Goal: Transaction & Acquisition: Download file/media

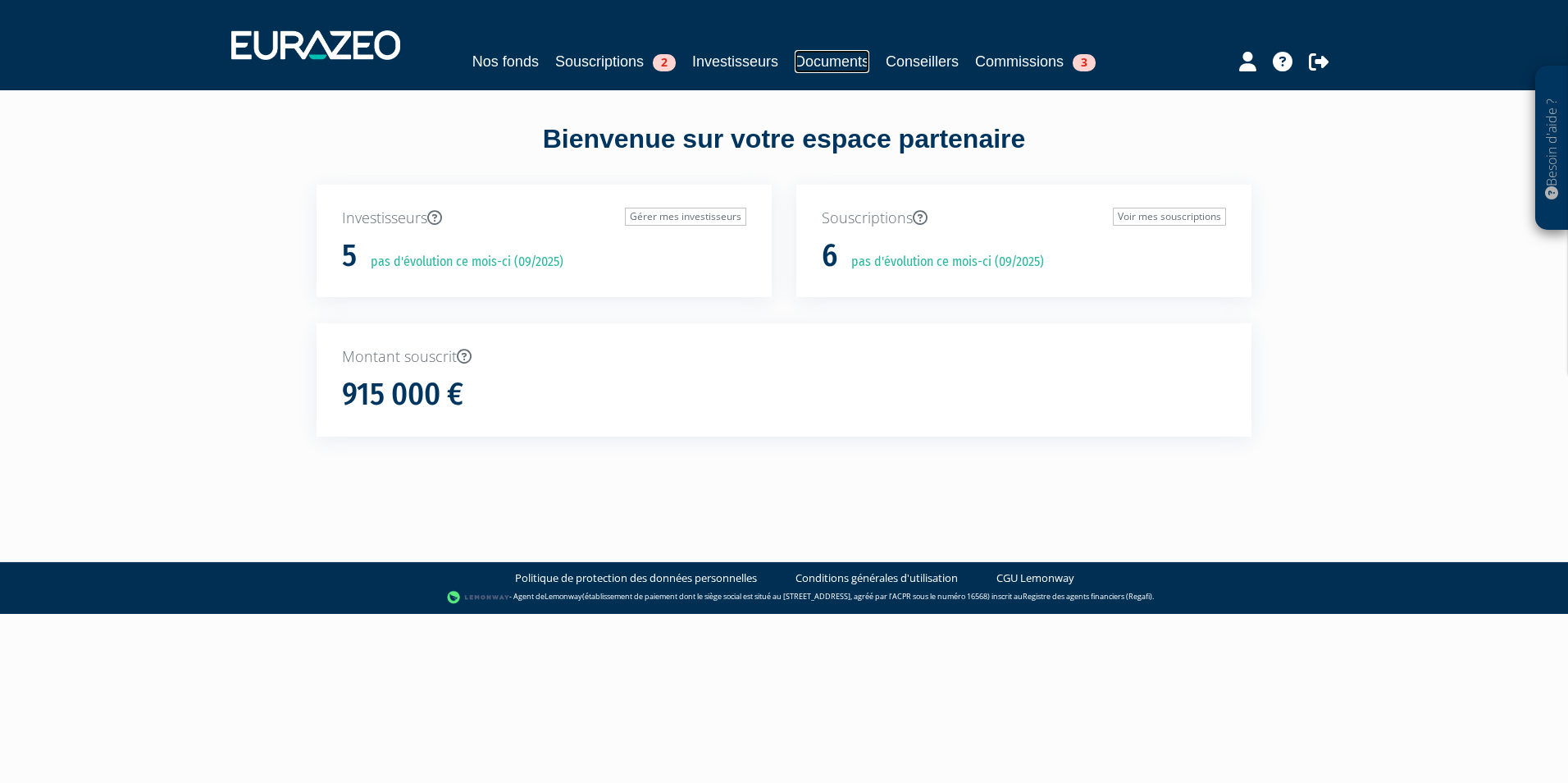
click at [844, 57] on link "Documents" at bounding box center [832, 61] width 75 height 23
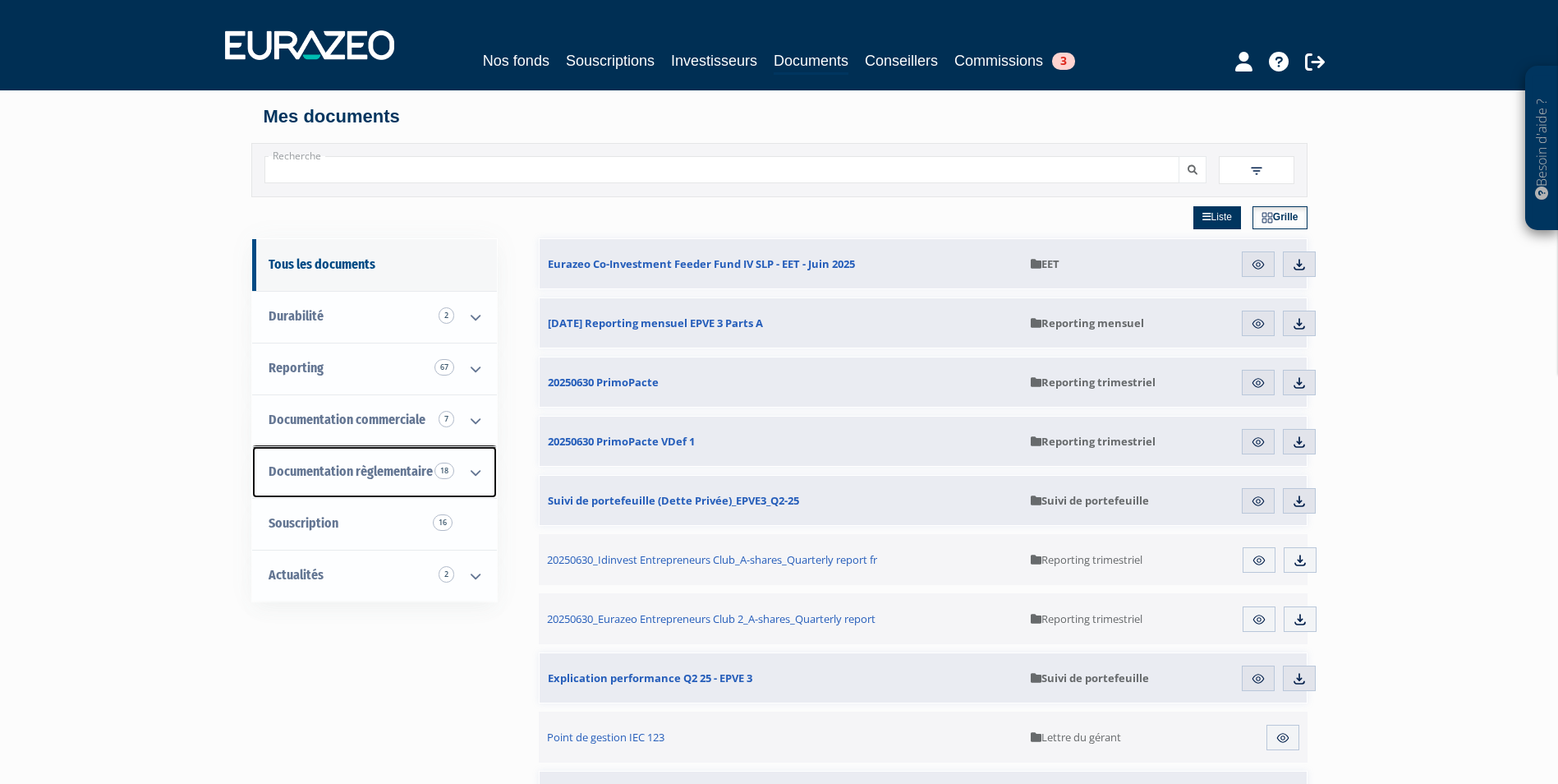
click at [456, 469] on icon at bounding box center [475, 472] width 43 height 51
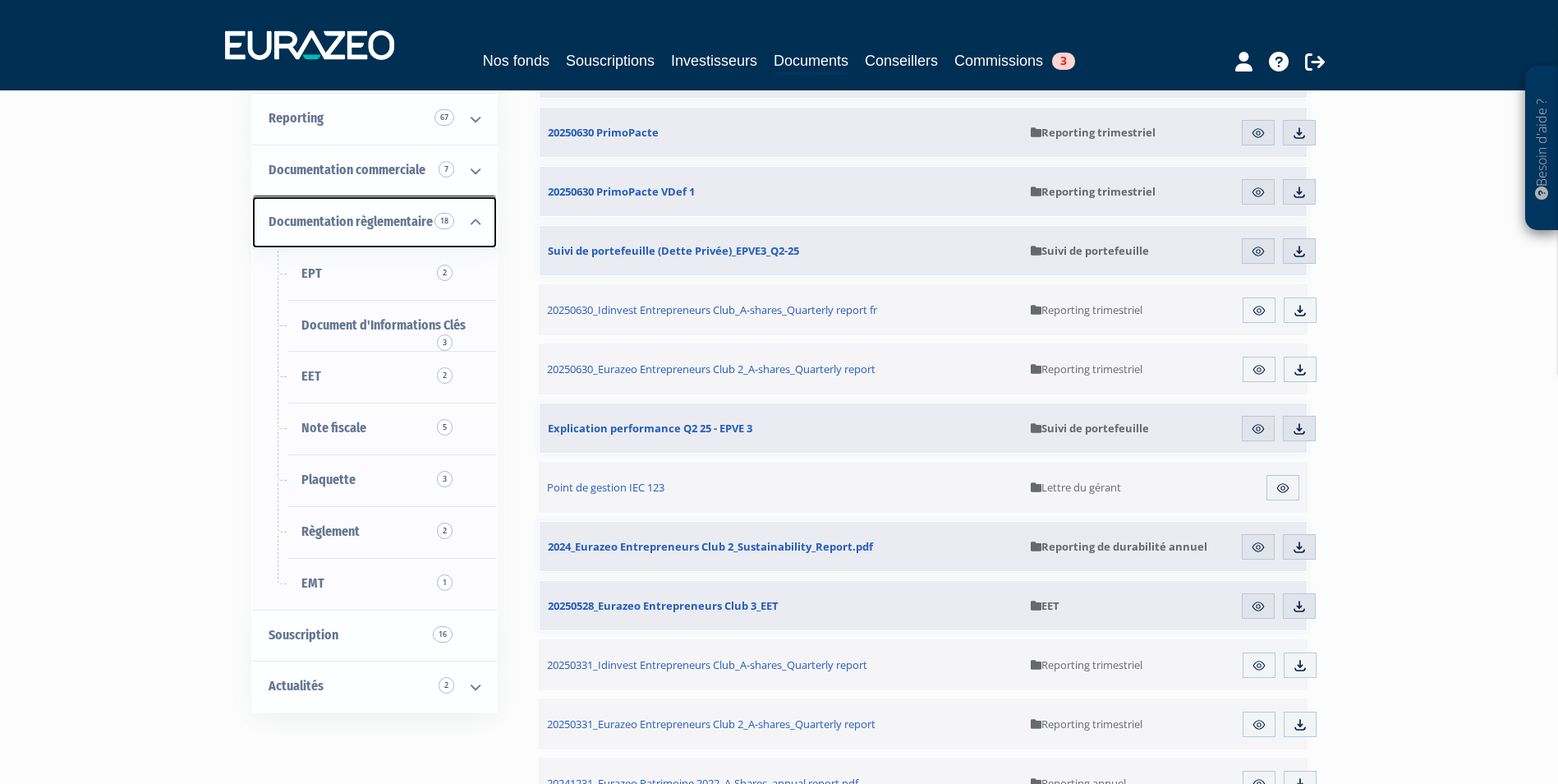
scroll to position [411, 0]
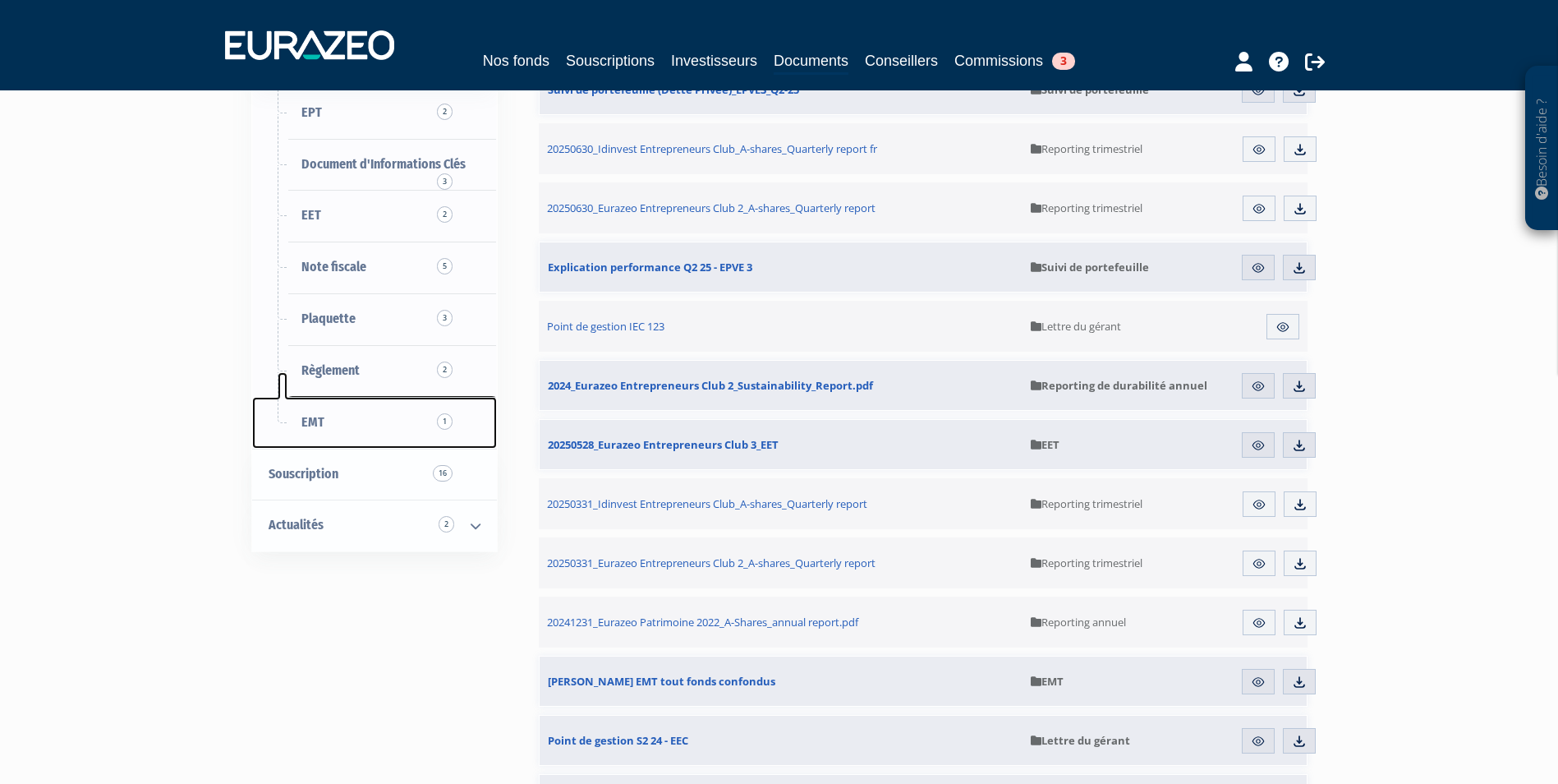
click at [328, 411] on link "EMT 1" at bounding box center [374, 422] width 245 height 51
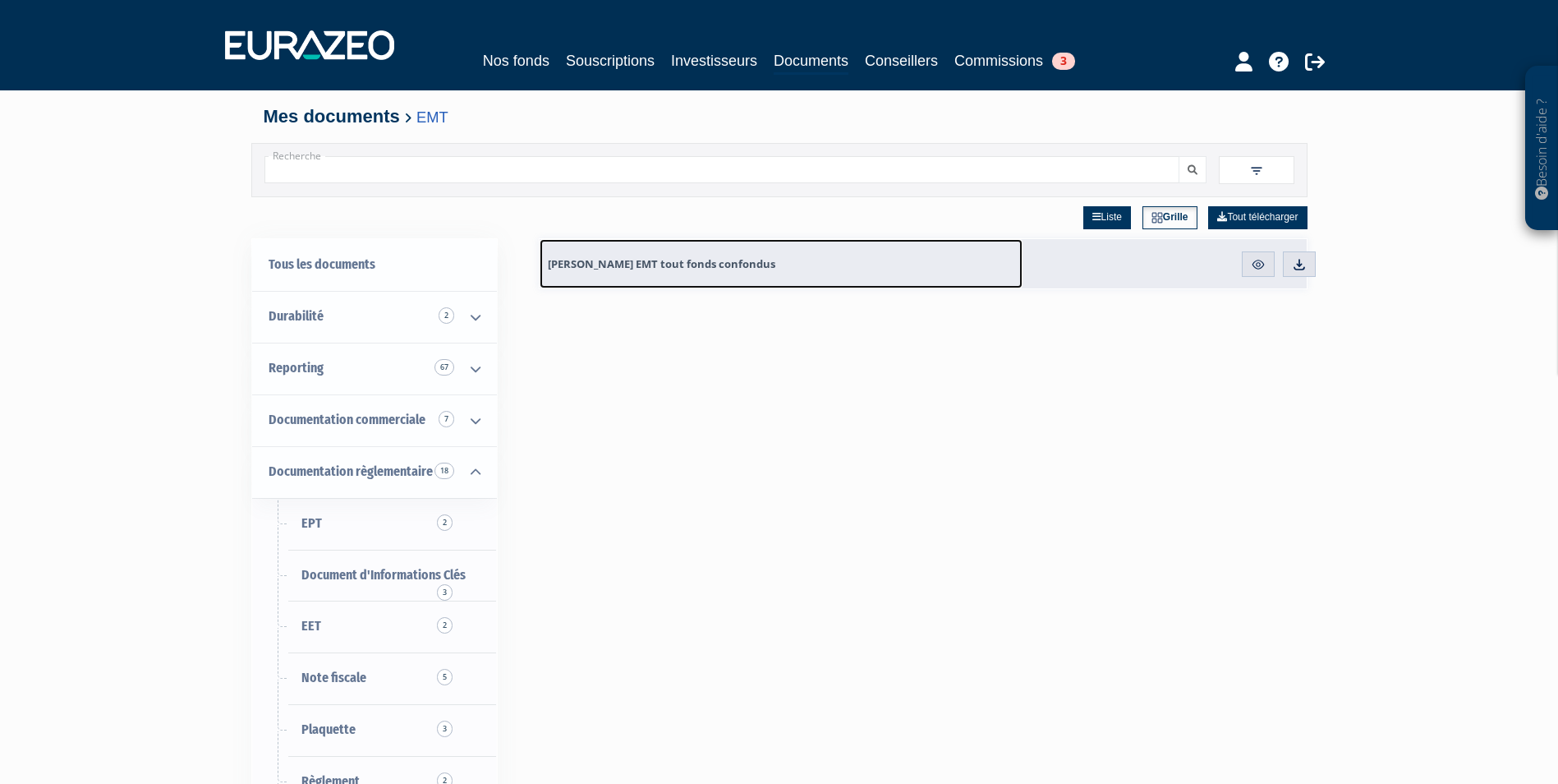
click at [673, 264] on span "[PERSON_NAME] EMT tout fonds confondus" at bounding box center [662, 264] width 227 height 15
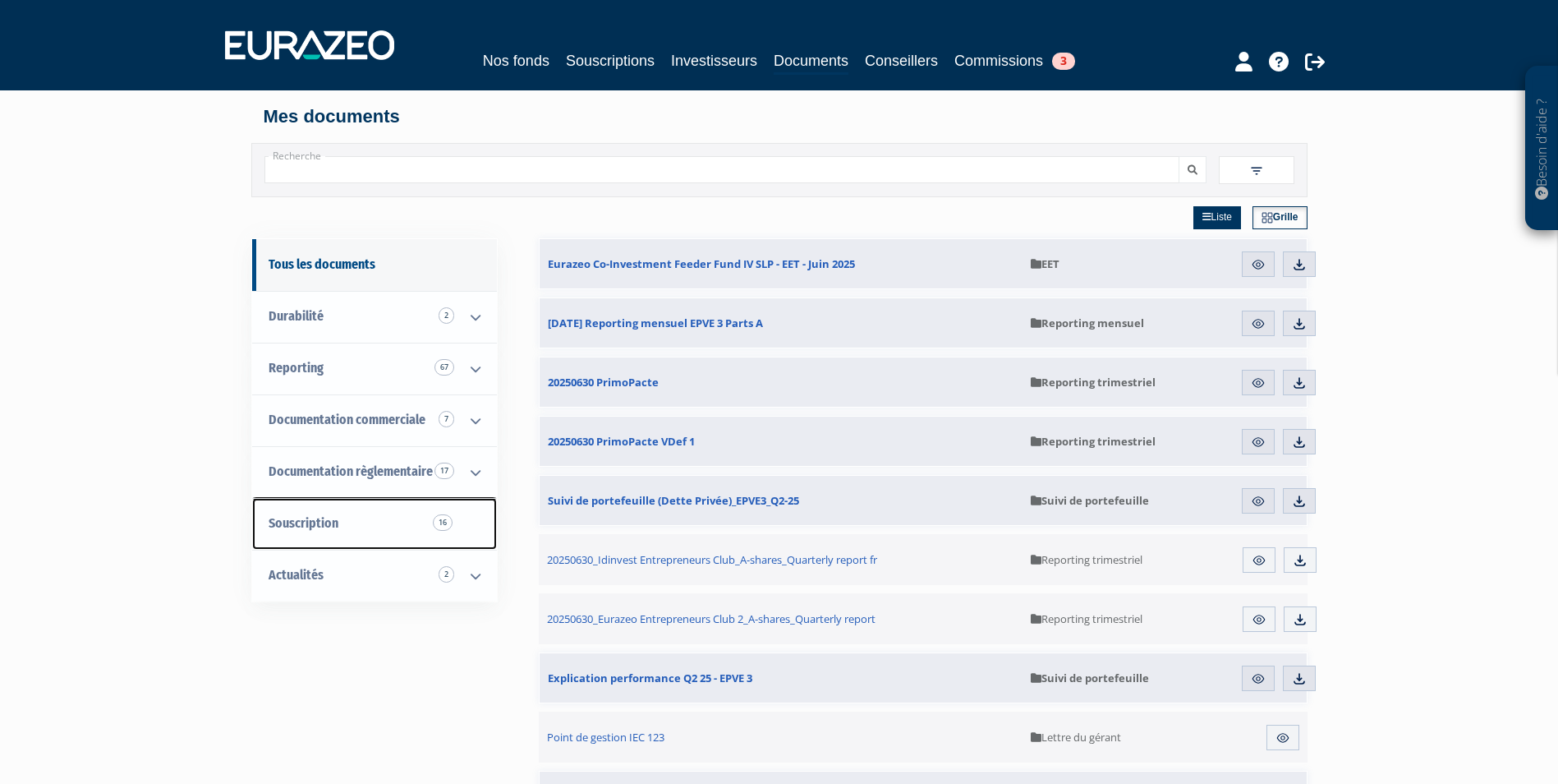
click at [352, 517] on link "Souscription 16" at bounding box center [374, 523] width 245 height 51
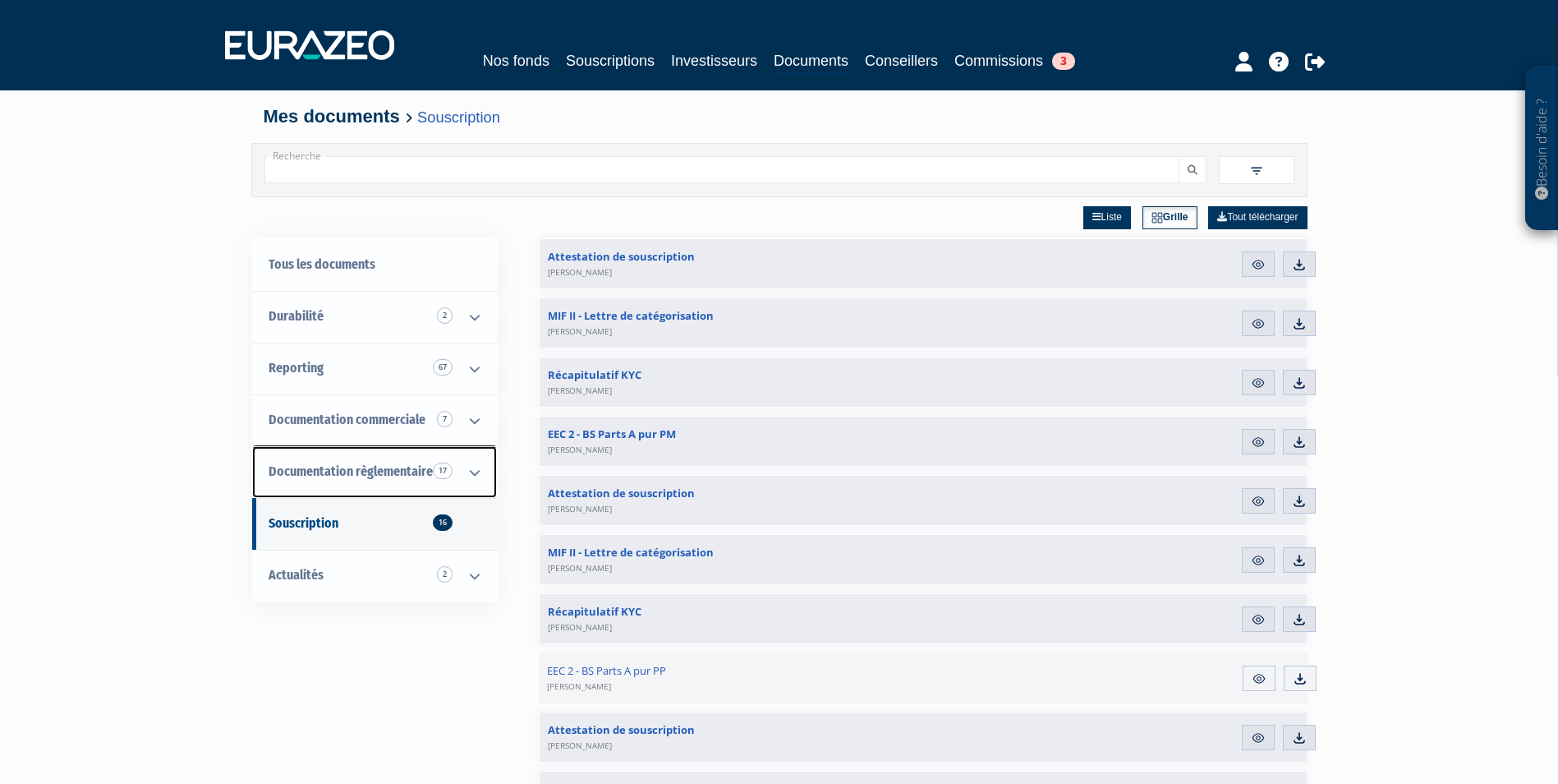
click at [367, 475] on span "Documentation règlementaire 17" at bounding box center [350, 471] width 164 height 16
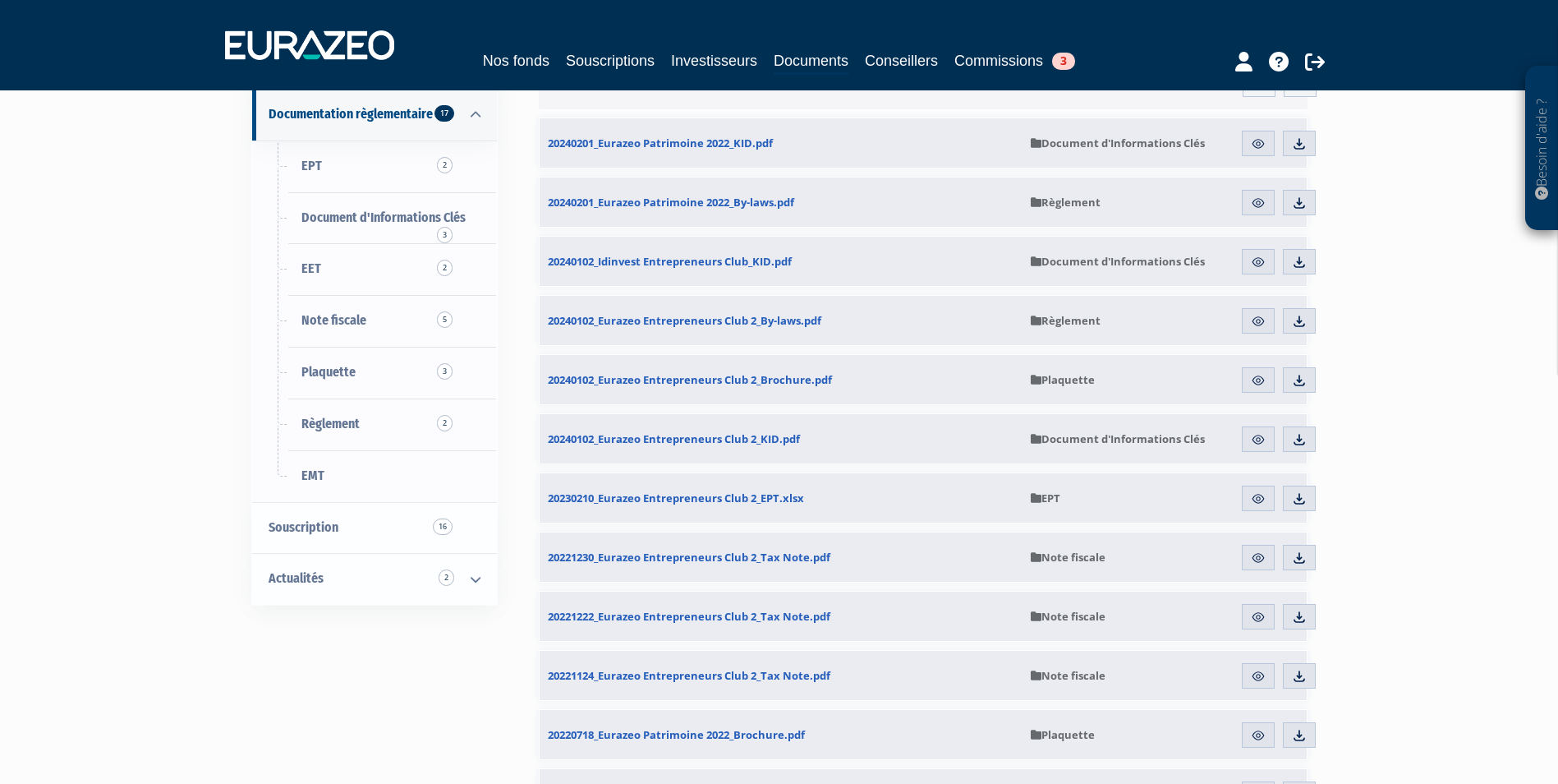
scroll to position [328, 0]
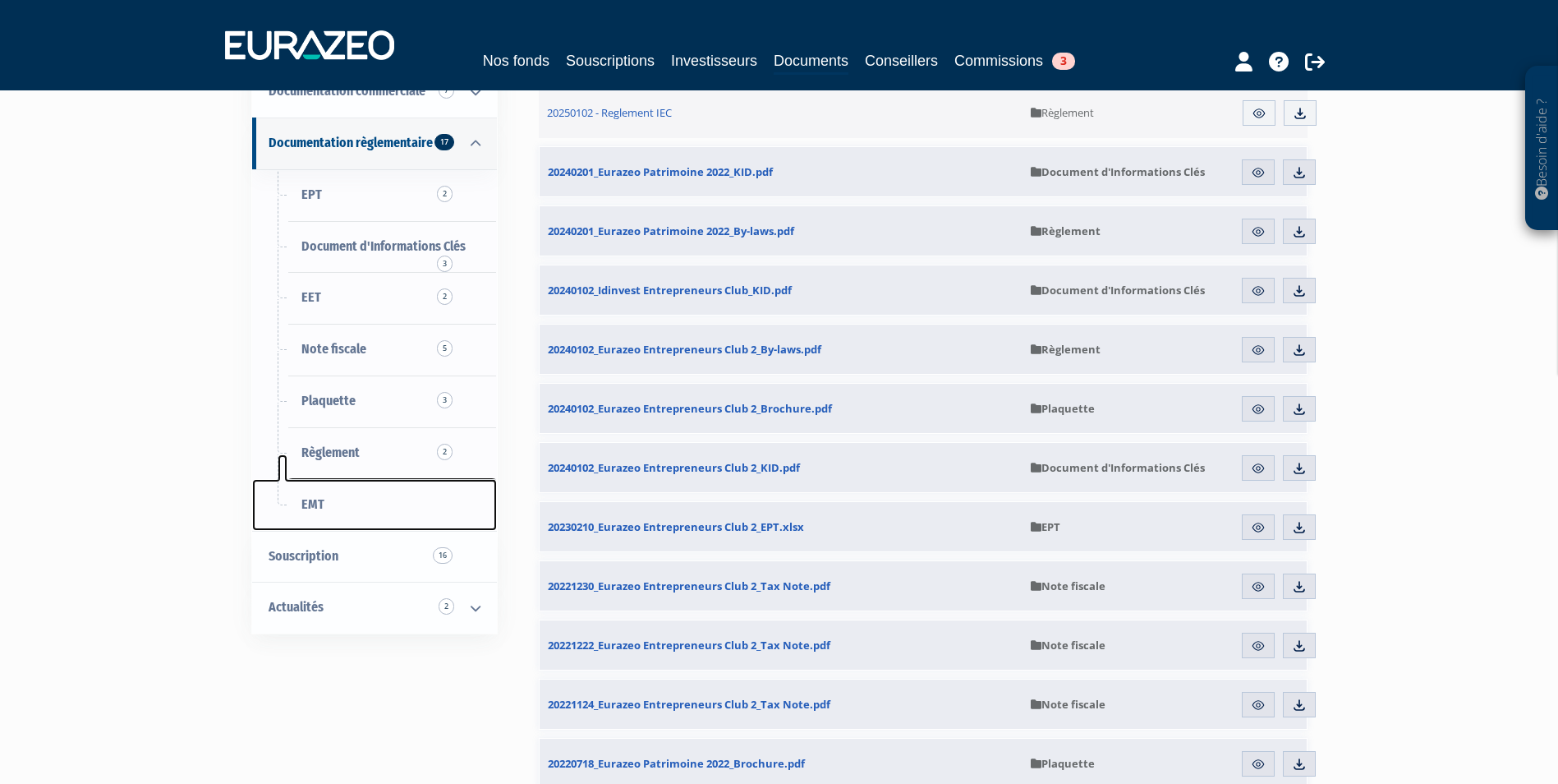
click at [315, 505] on span "EMT" at bounding box center [312, 504] width 23 height 16
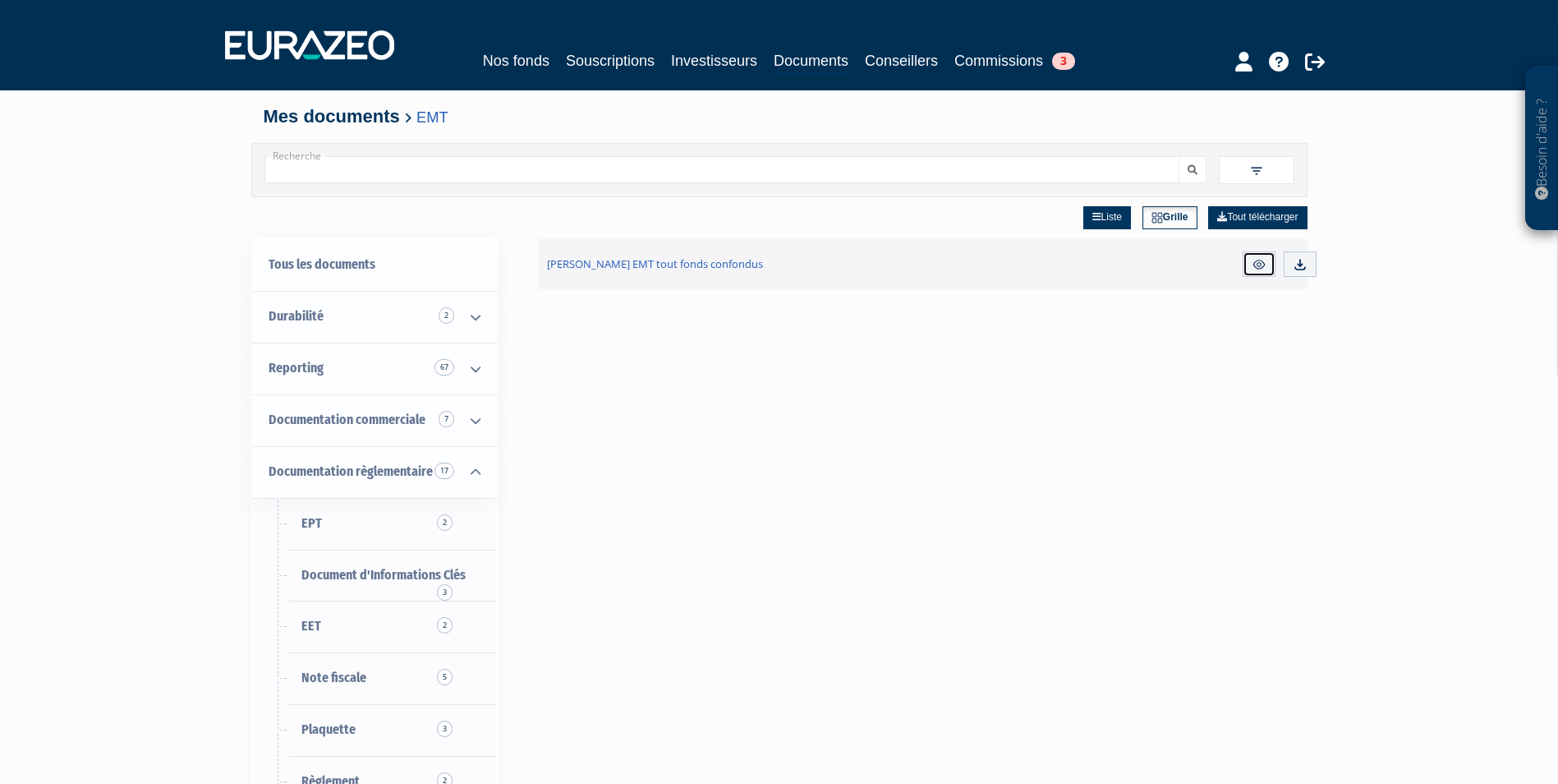
click at [1267, 268] on link "Aperçu" at bounding box center [1259, 264] width 33 height 26
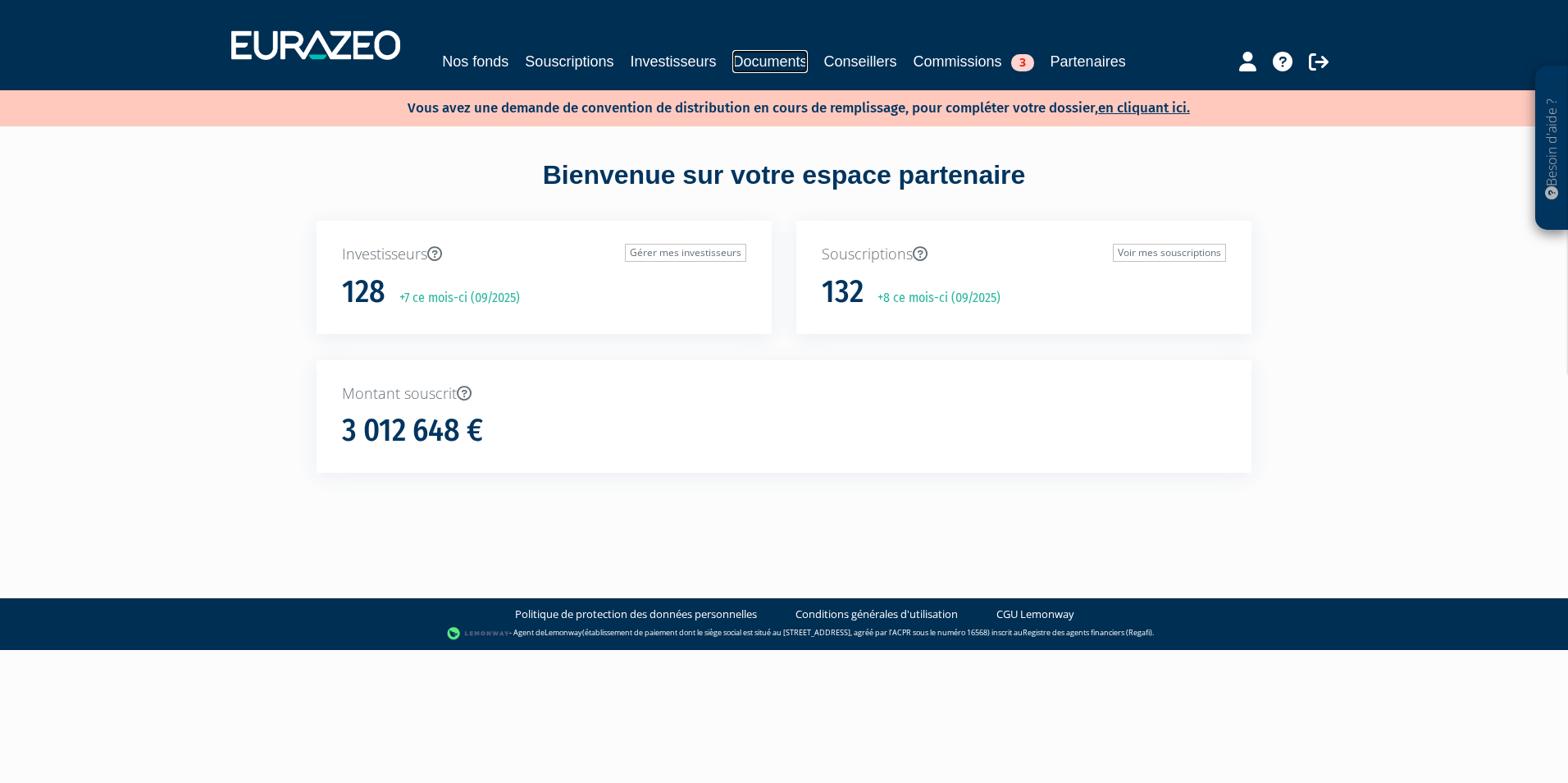
click at [807, 50] on link "Documents" at bounding box center [769, 61] width 75 height 23
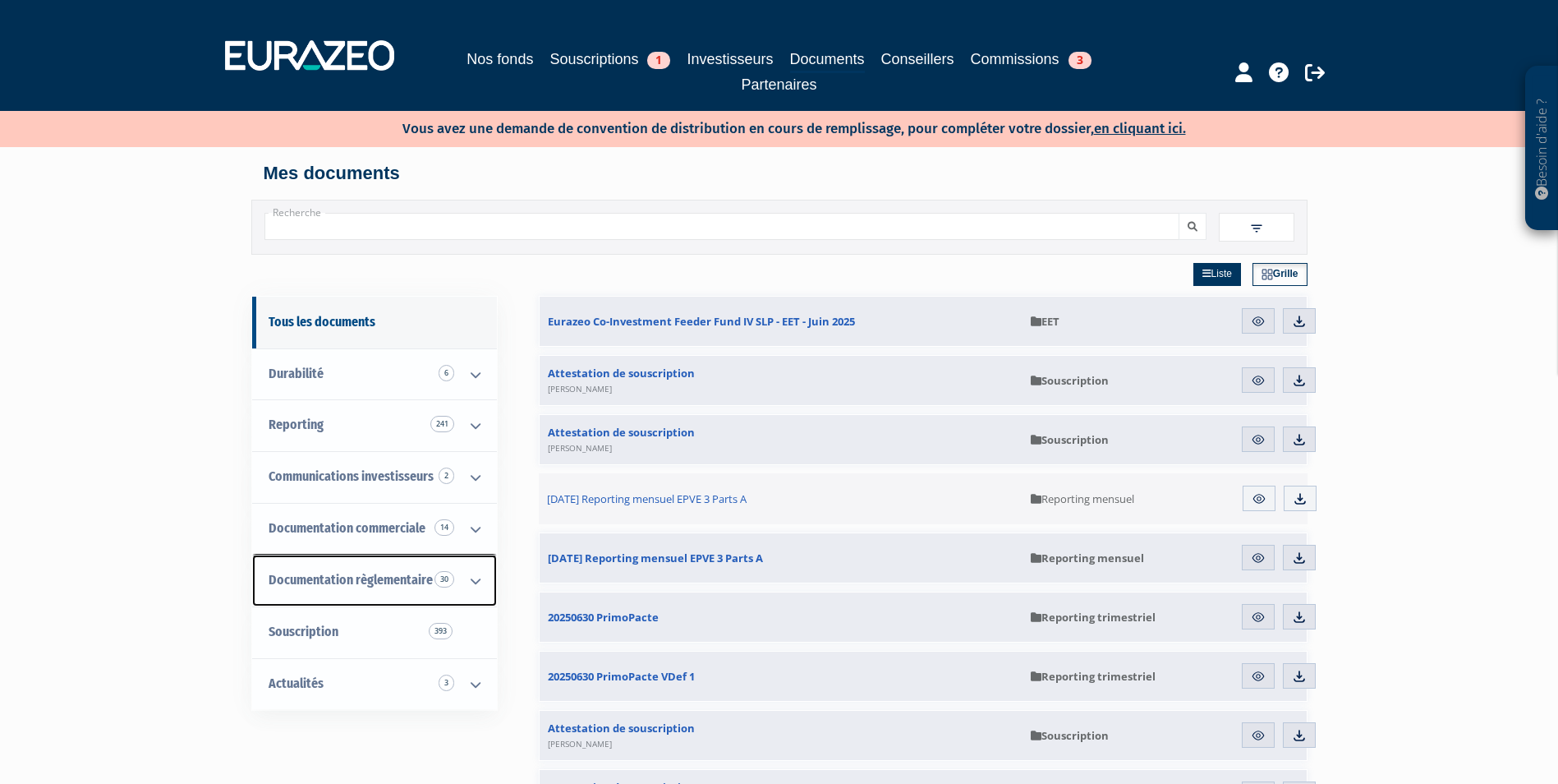
click at [456, 582] on icon at bounding box center [475, 580] width 43 height 51
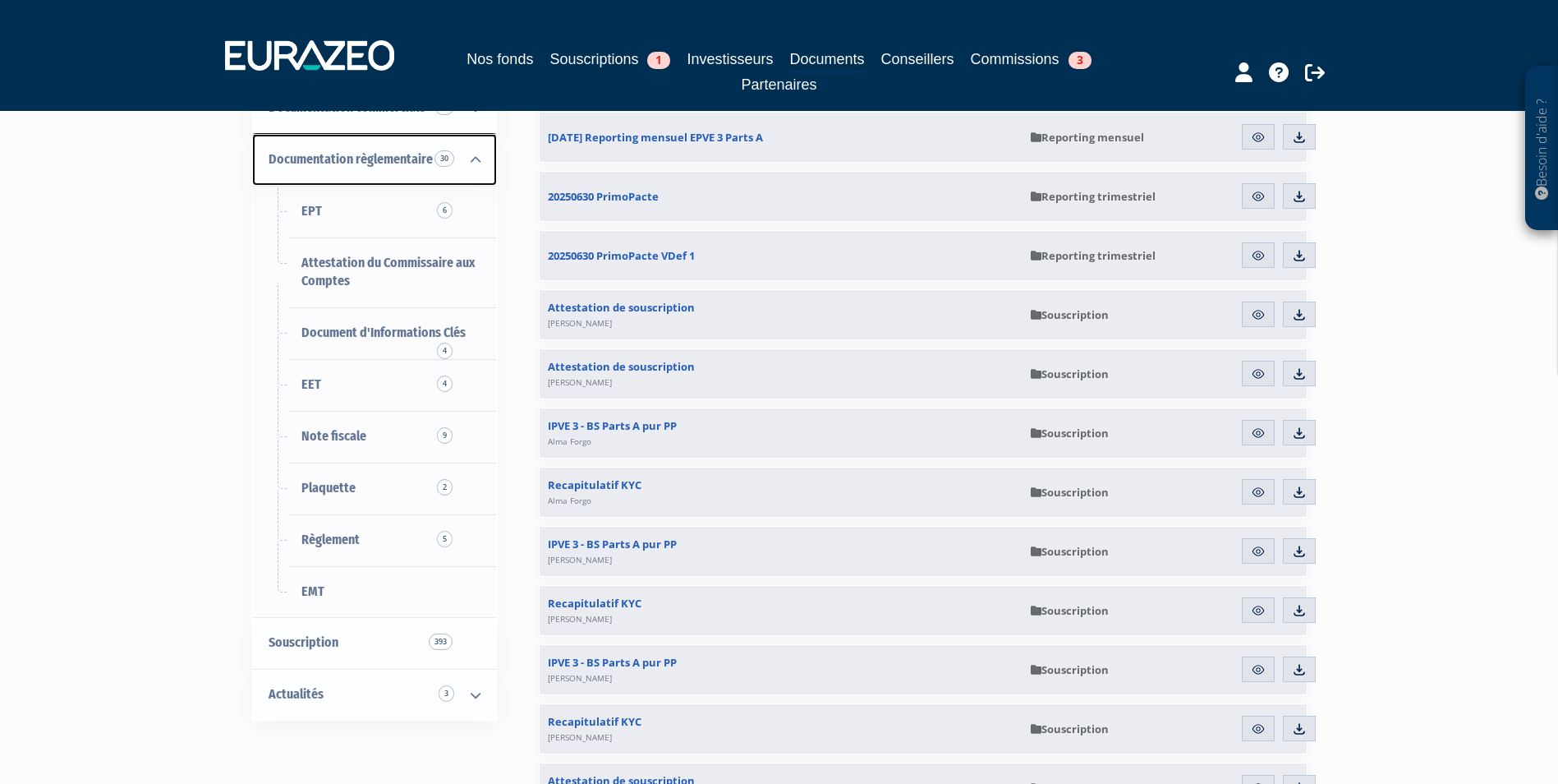
scroll to position [411, 0]
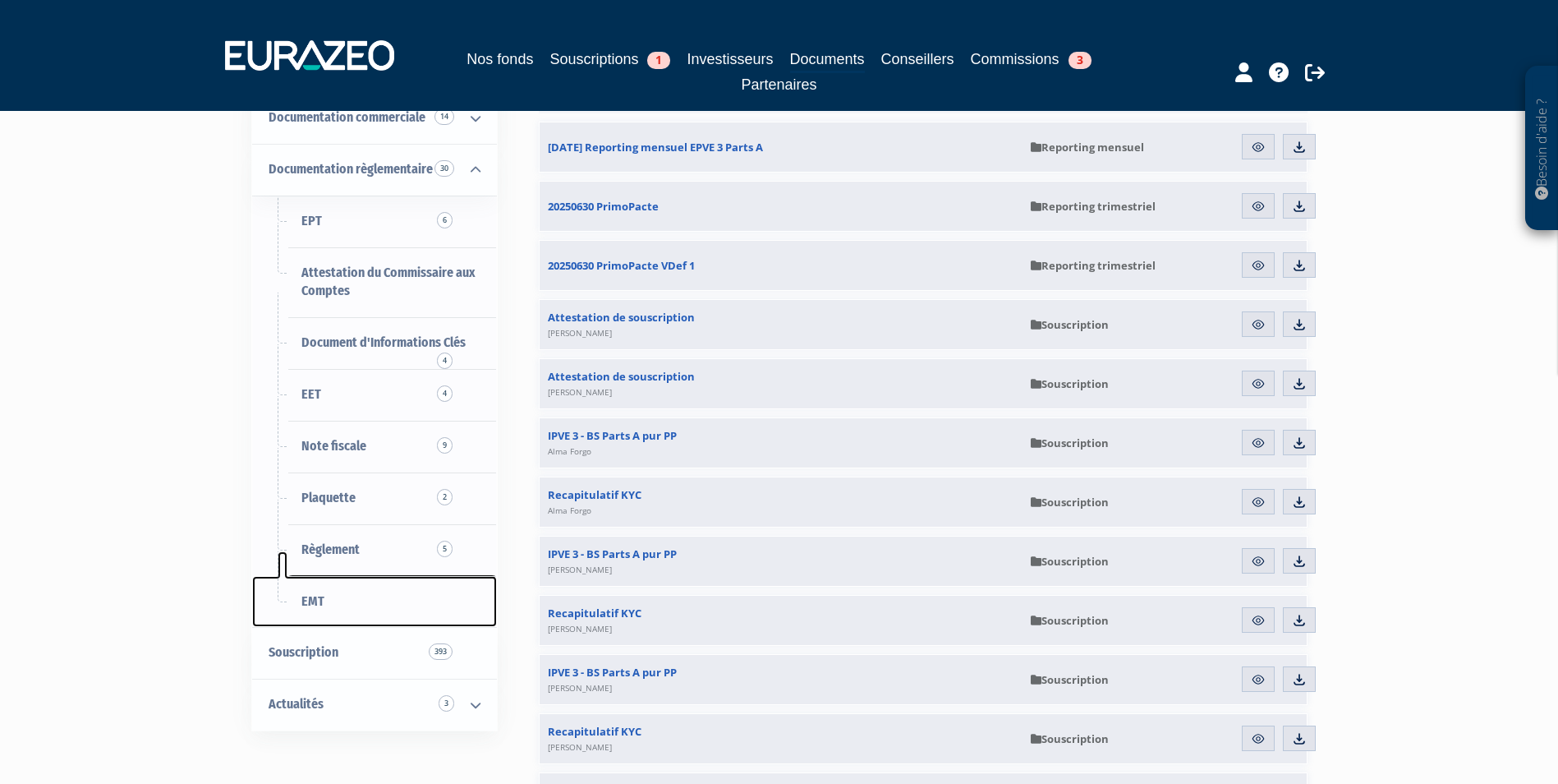
click at [309, 598] on span "EMT" at bounding box center [312, 600] width 23 height 16
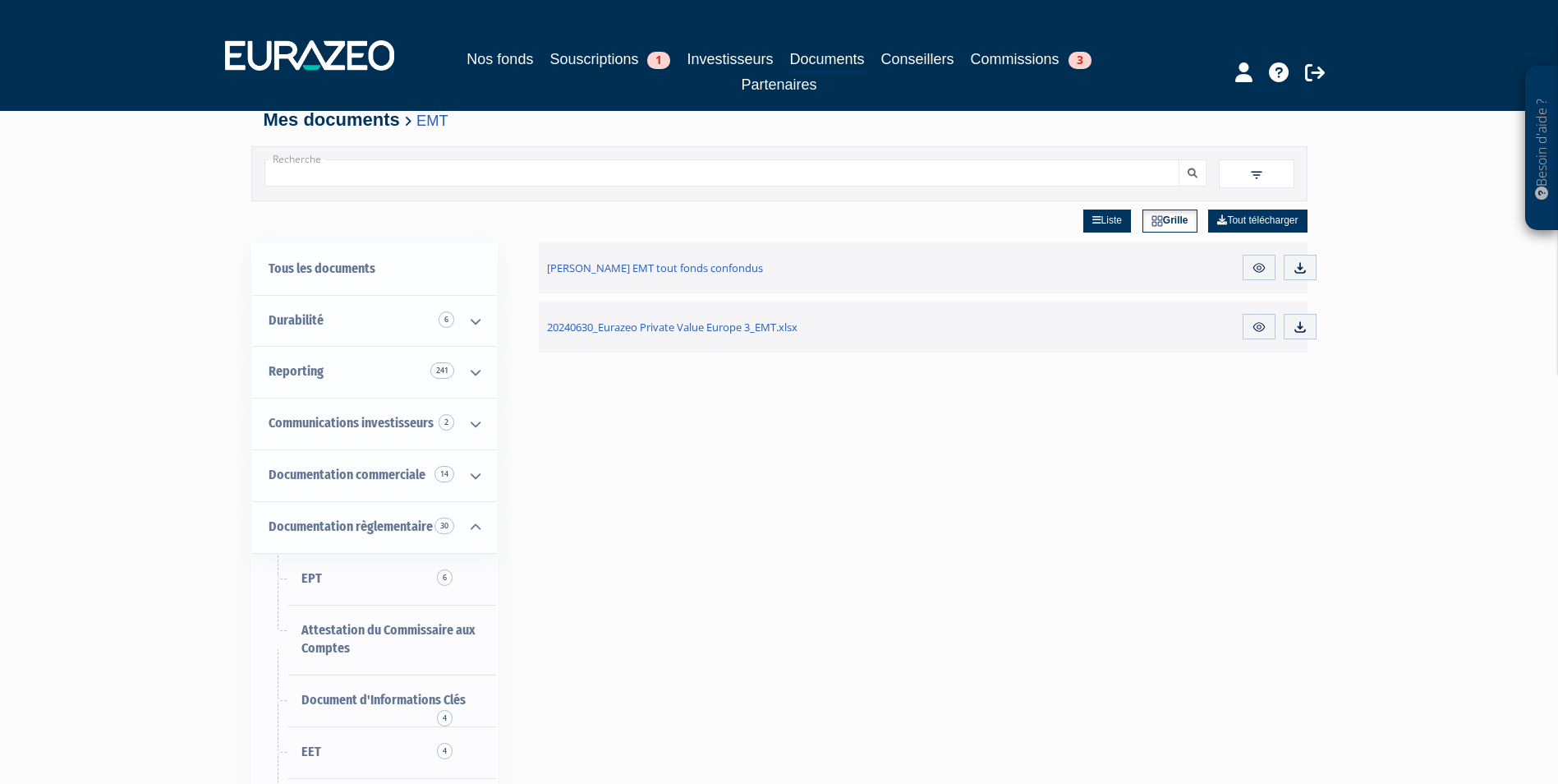
scroll to position [83, 0]
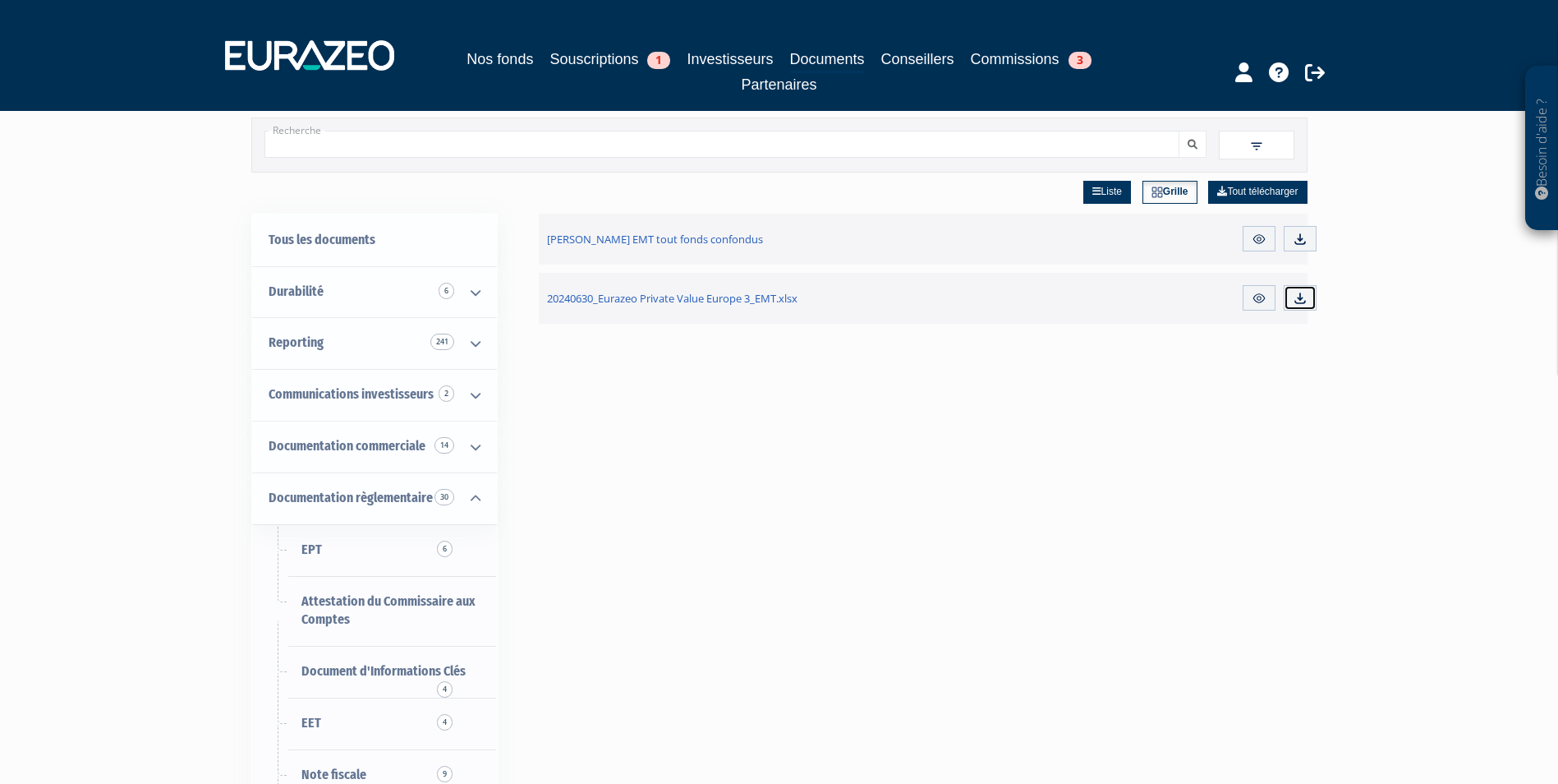
click at [1298, 299] on img at bounding box center [1300, 298] width 15 height 15
click at [127, 324] on div "Besoin d'aide ? × J'ai besoin d'aide Si vous avez une question à propos du fonc…" at bounding box center [779, 516] width 1558 height 1198
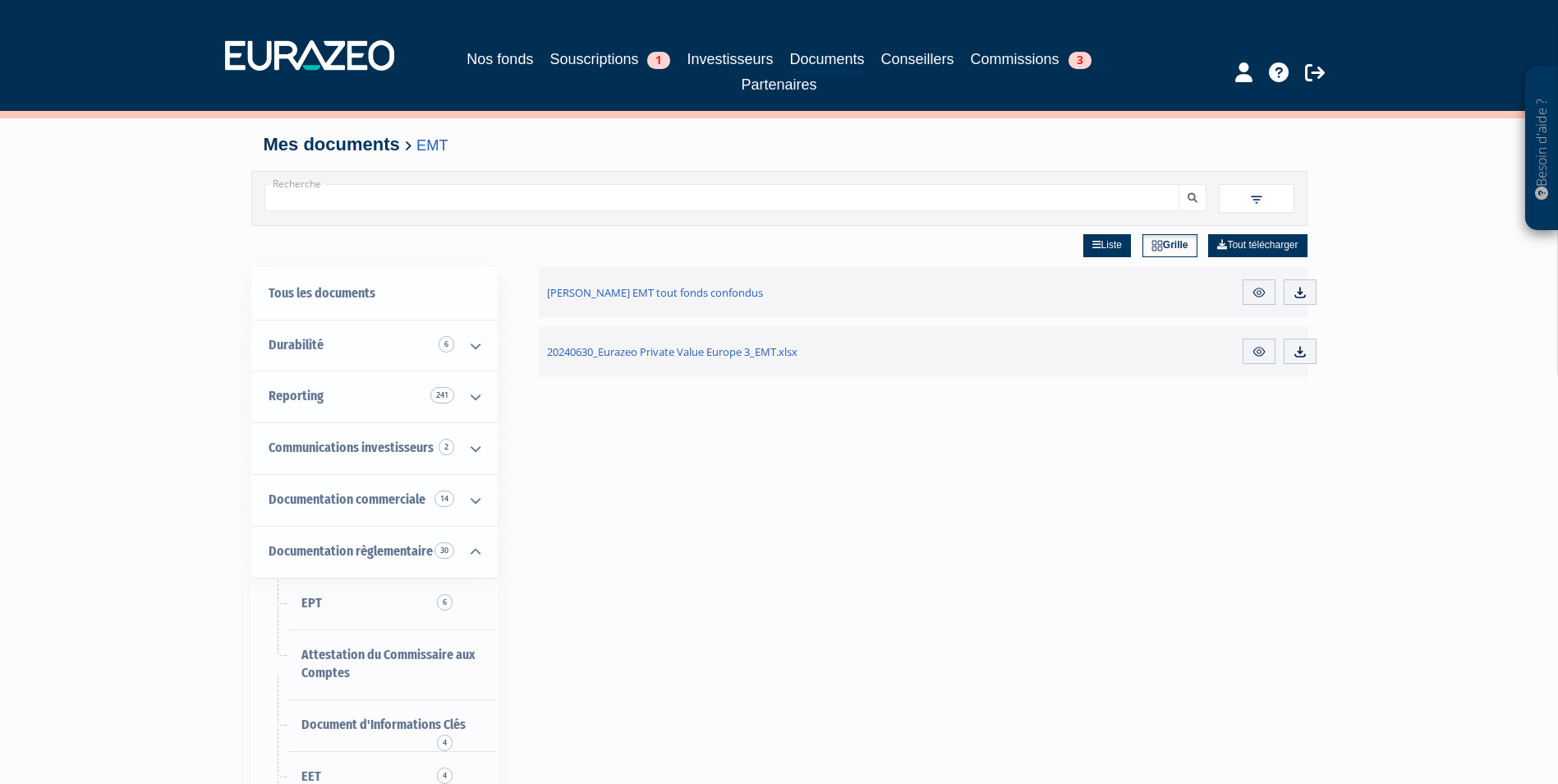
scroll to position [0, 0]
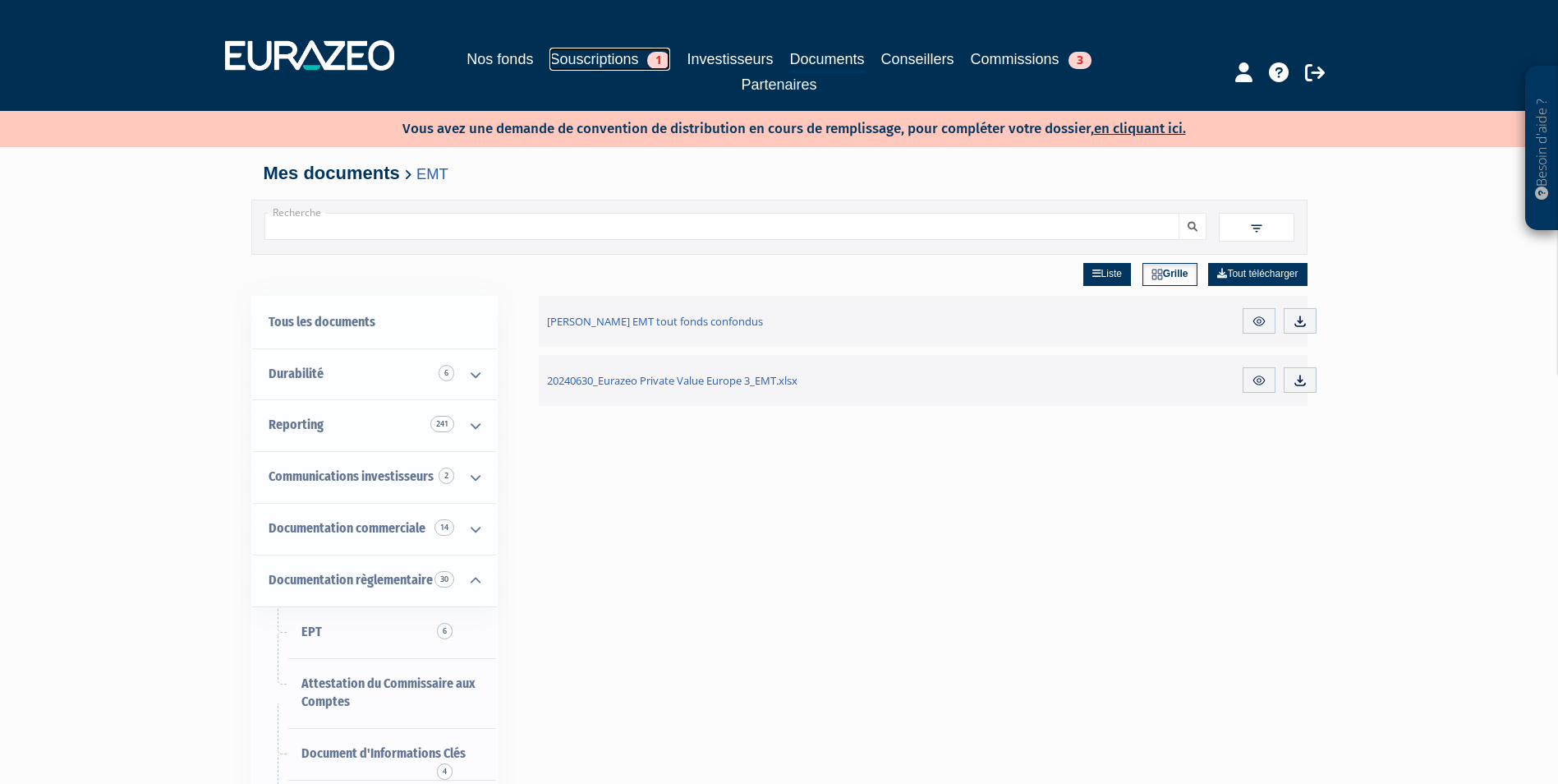
click at [574, 62] on link "Souscriptions 1" at bounding box center [610, 59] width 120 height 23
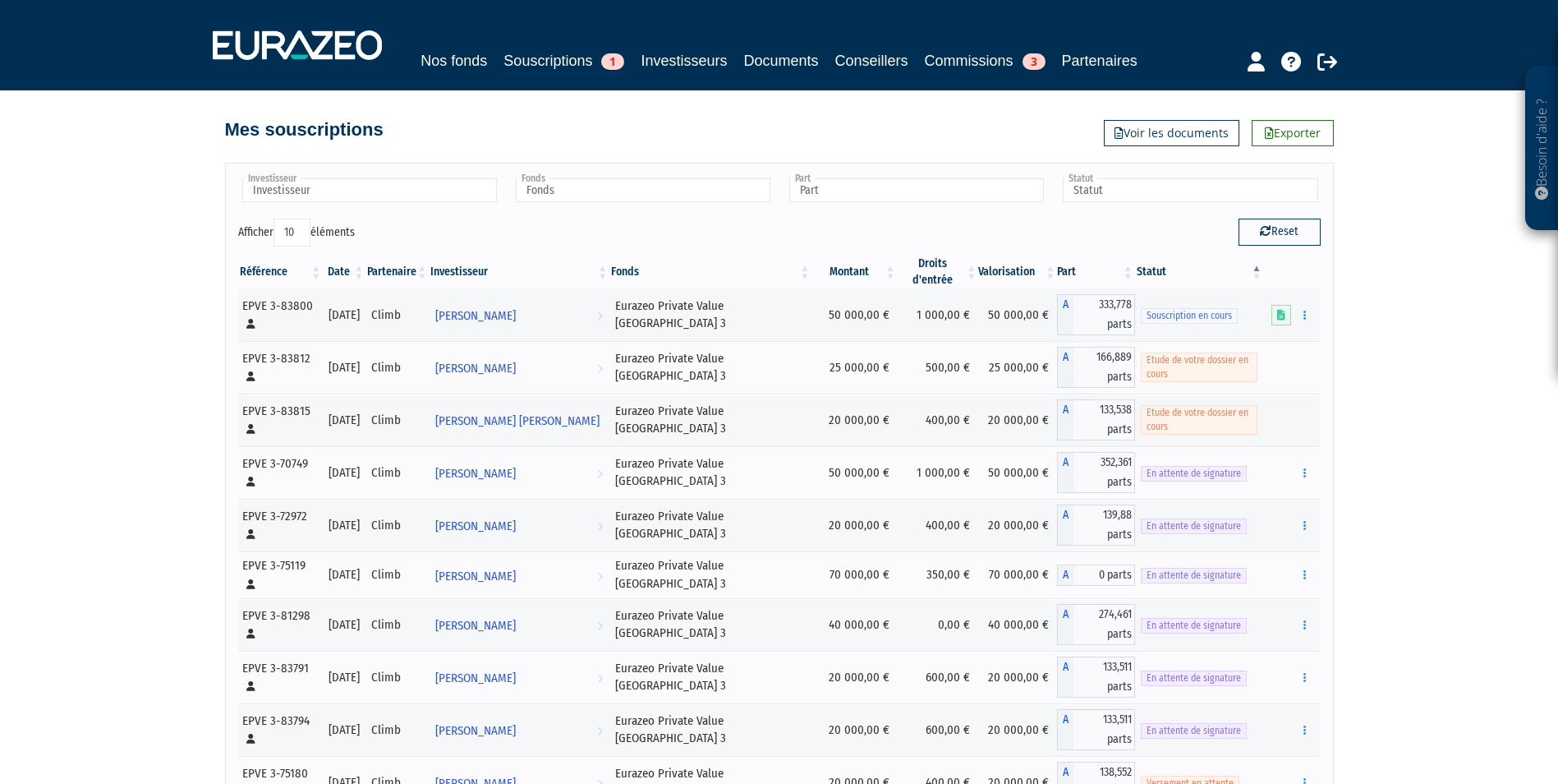
scroll to position [10, 0]
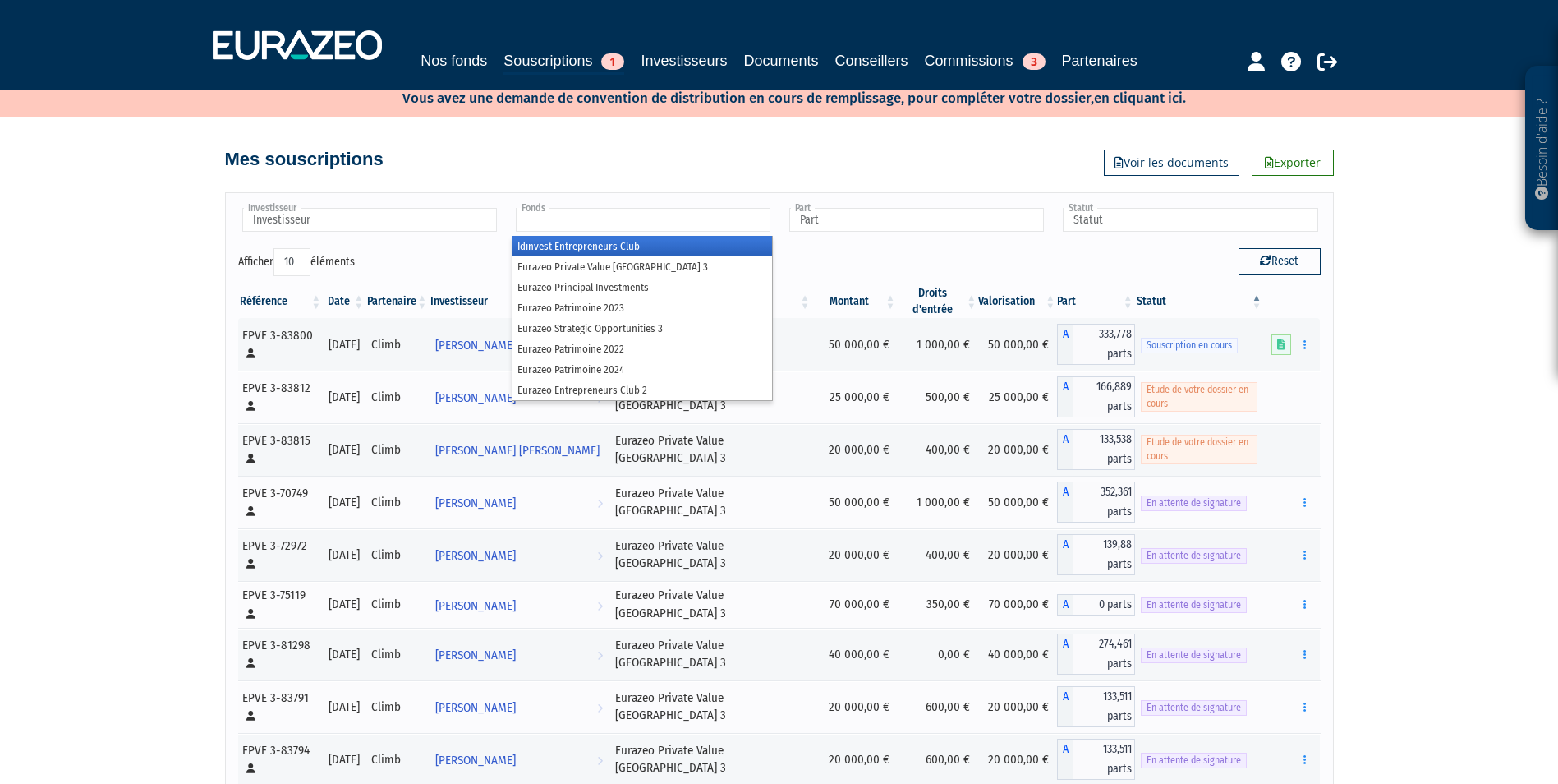
click at [579, 232] on input "text" at bounding box center [643, 220] width 254 height 24
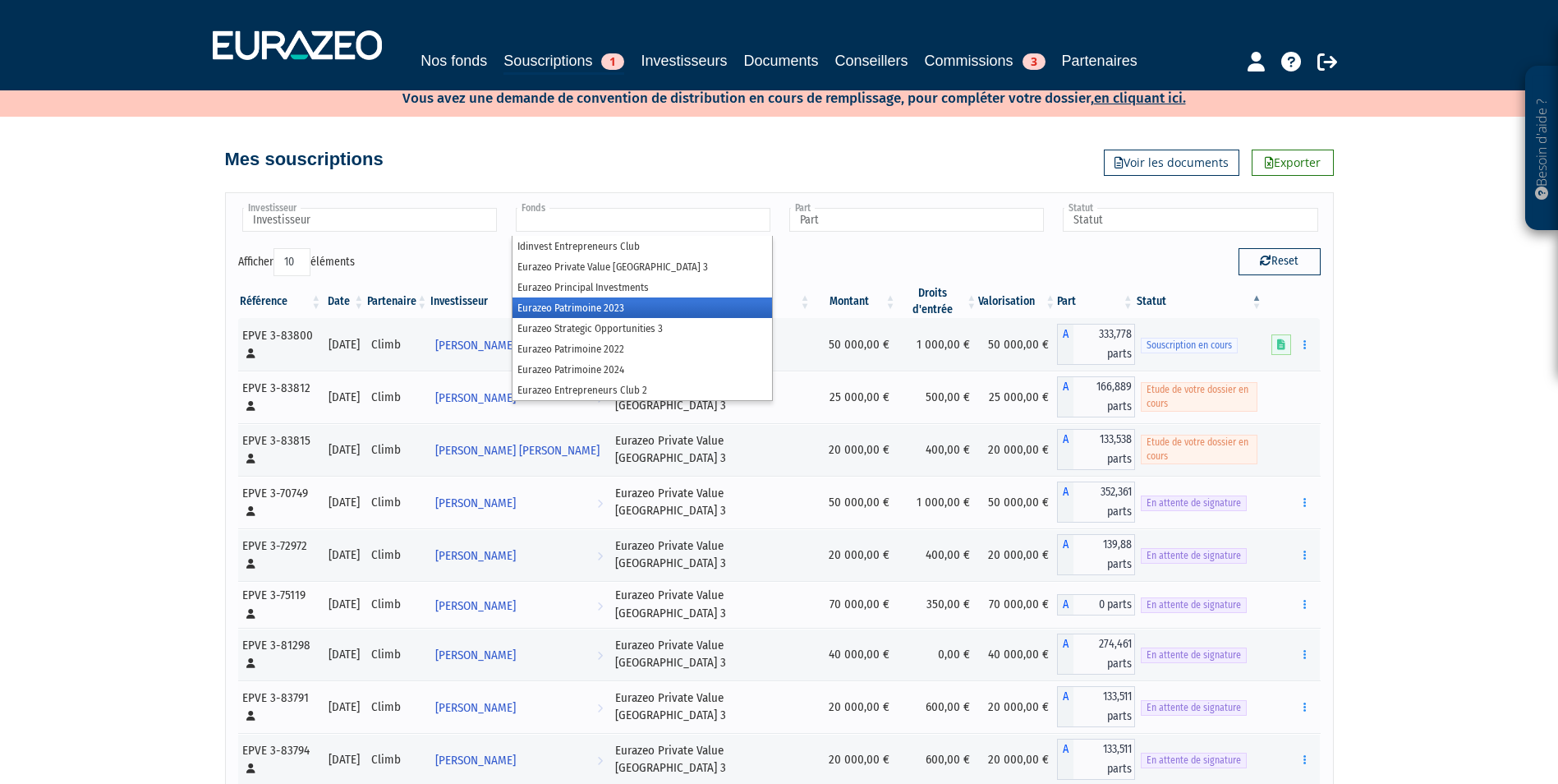
click at [626, 317] on li "Eurazeo Patrimoine 2023" at bounding box center [643, 307] width 259 height 20
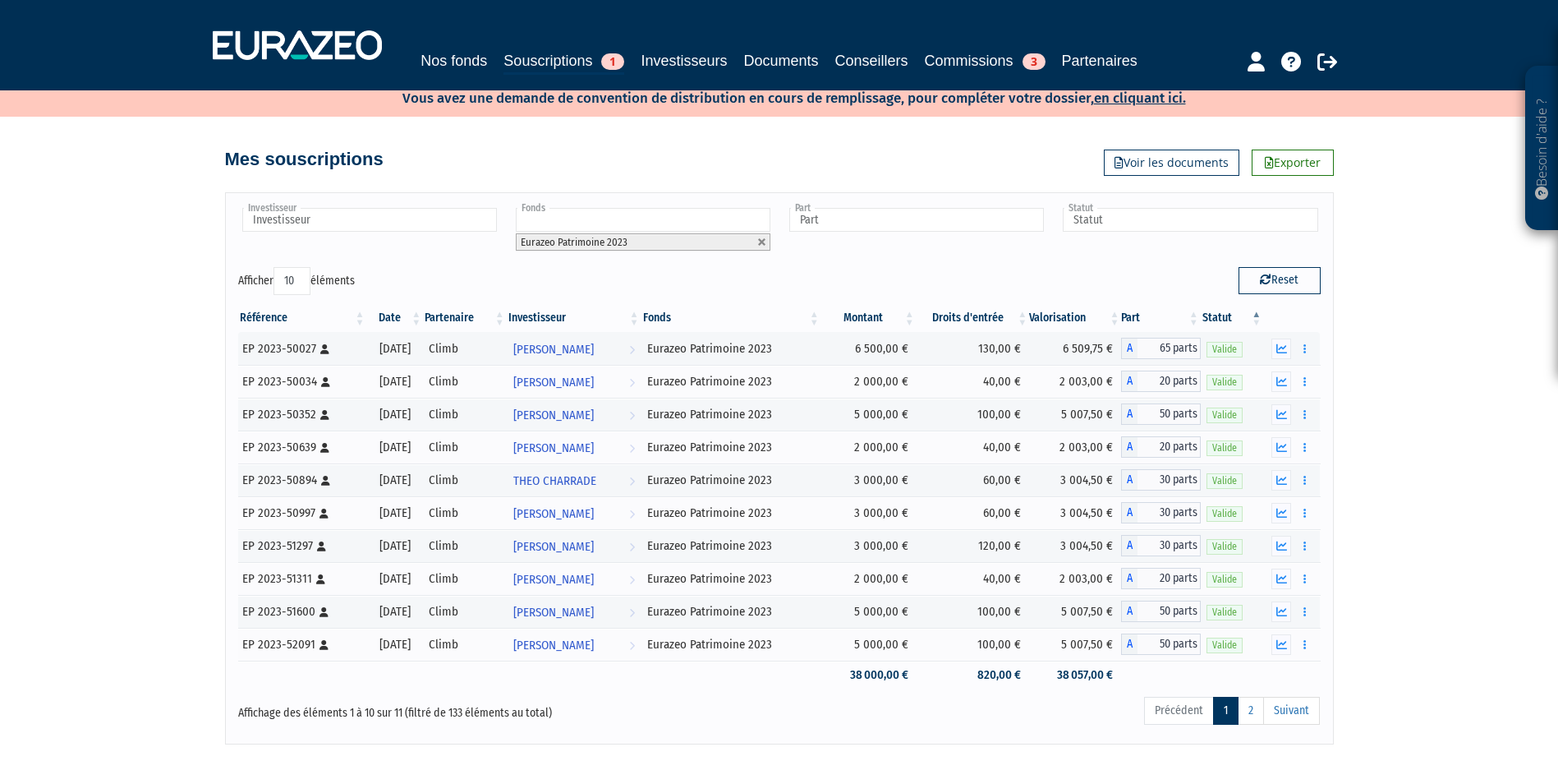
click at [1302, 359] on button "button" at bounding box center [1304, 349] width 19 height 20
click at [1268, 392] on link "Documents" at bounding box center [1268, 378] width 83 height 27
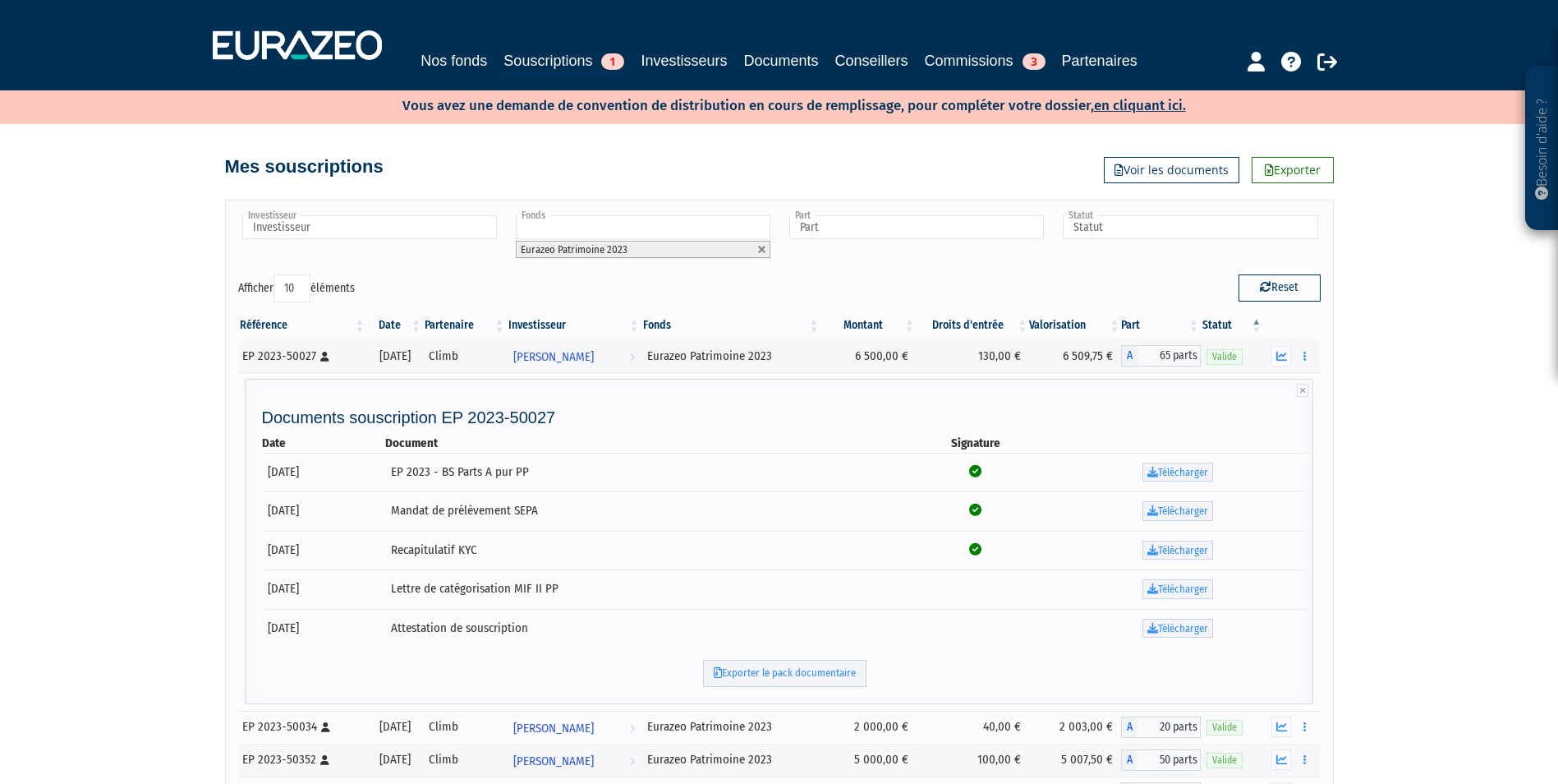
scroll to position [0, 0]
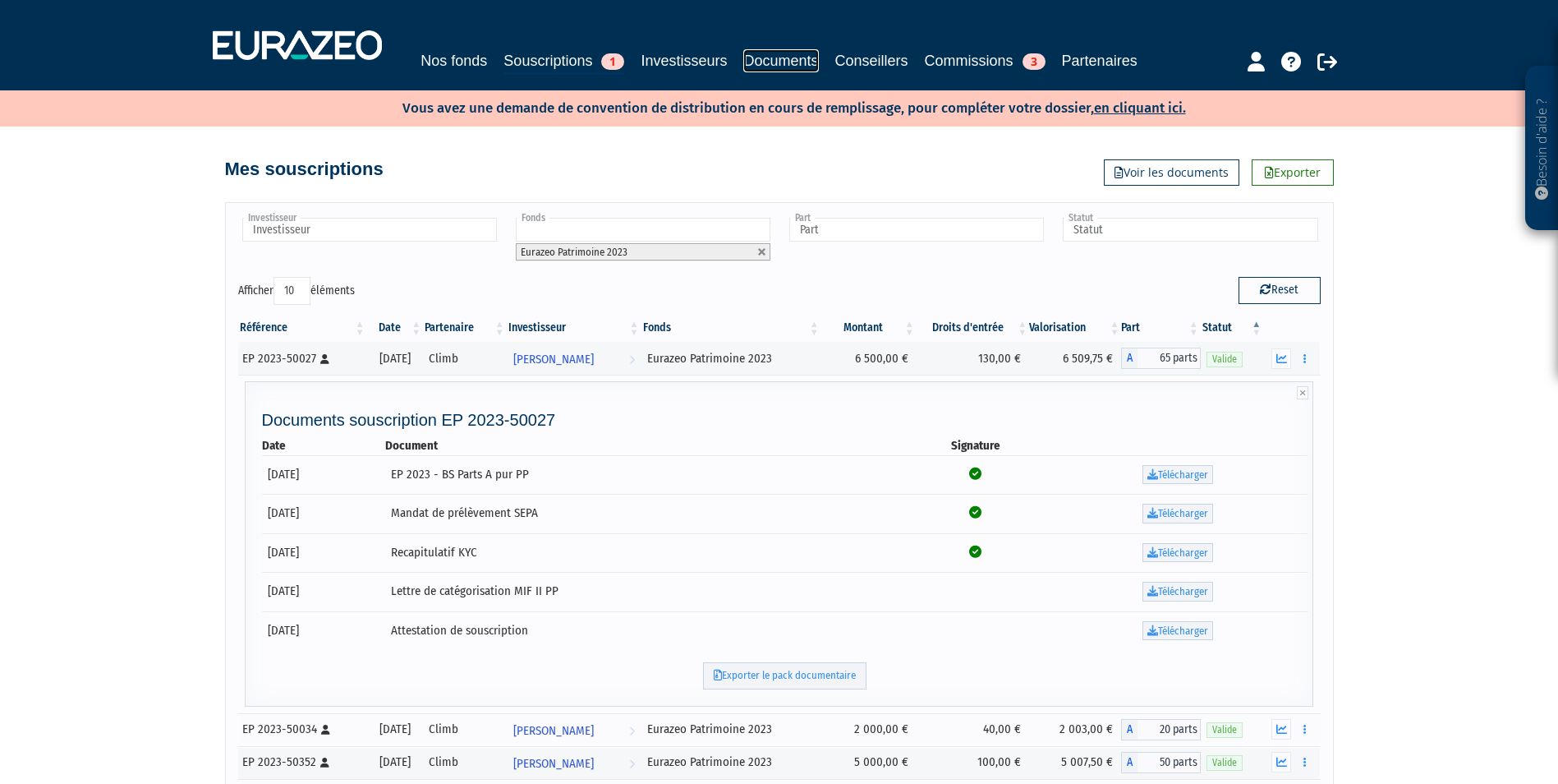
click at [819, 61] on link "Documents" at bounding box center [781, 61] width 75 height 23
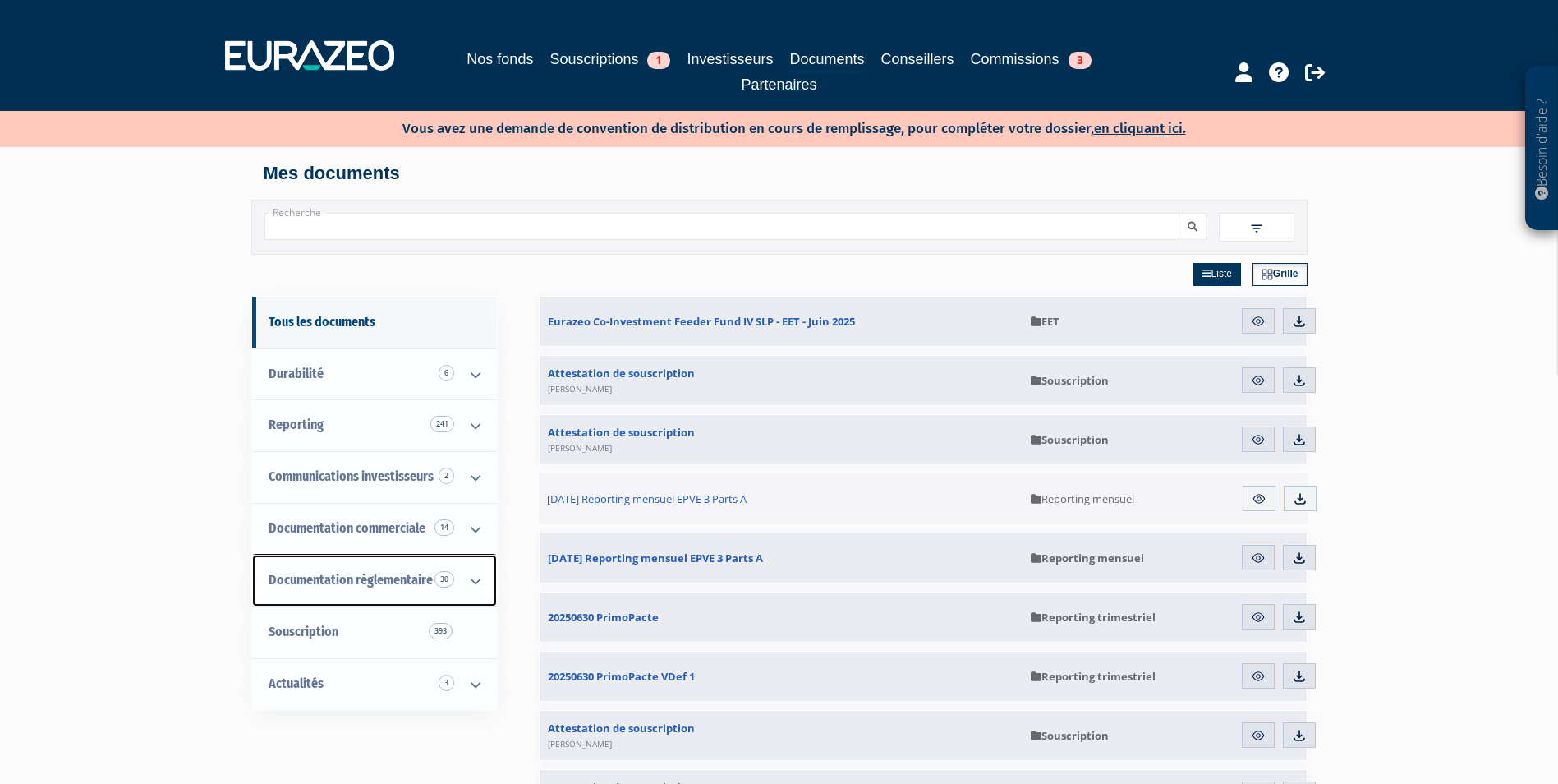
click at [481, 581] on icon at bounding box center [475, 580] width 43 height 51
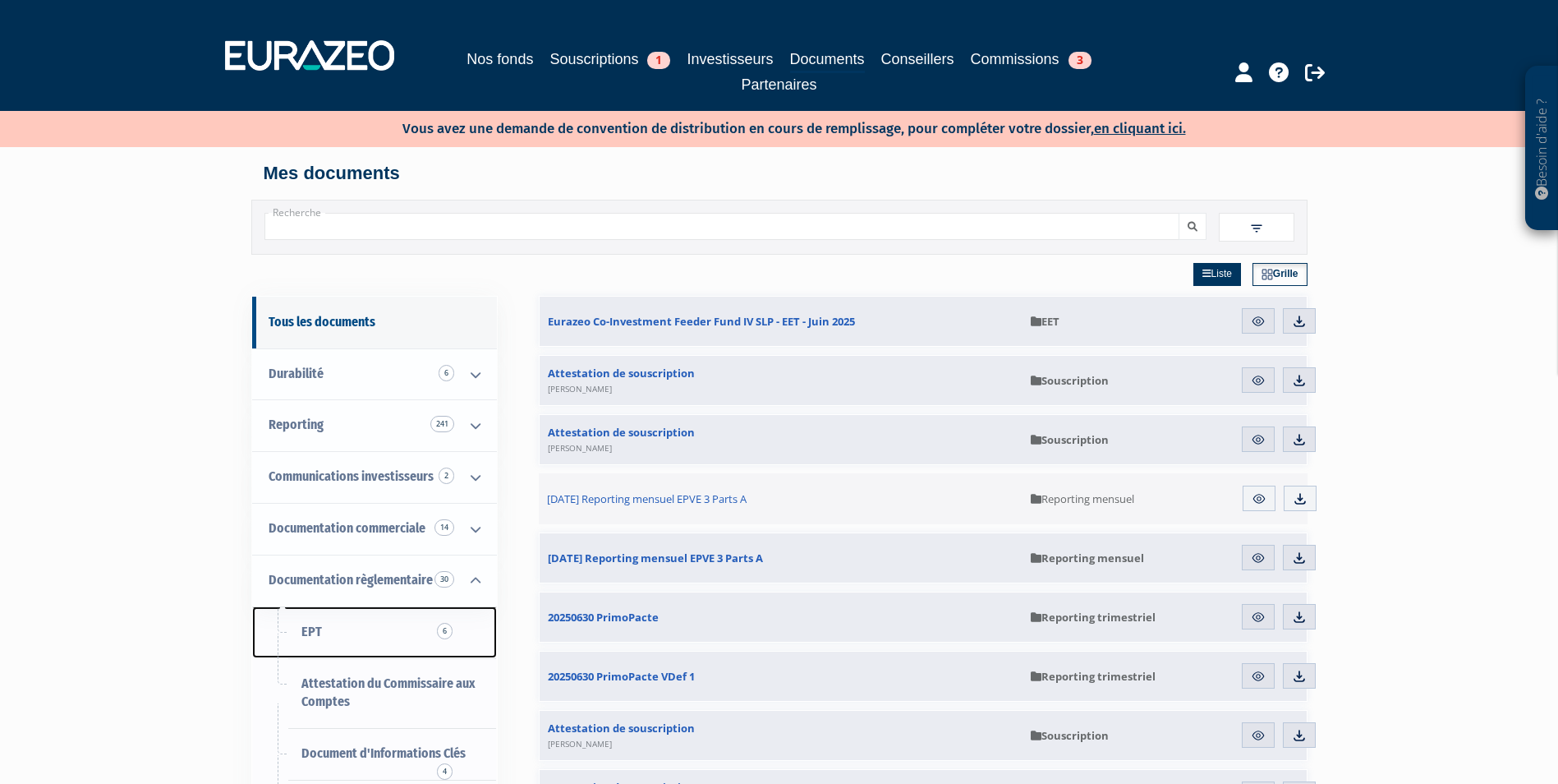
click at [303, 629] on span "EPT 6" at bounding box center [312, 631] width 20 height 16
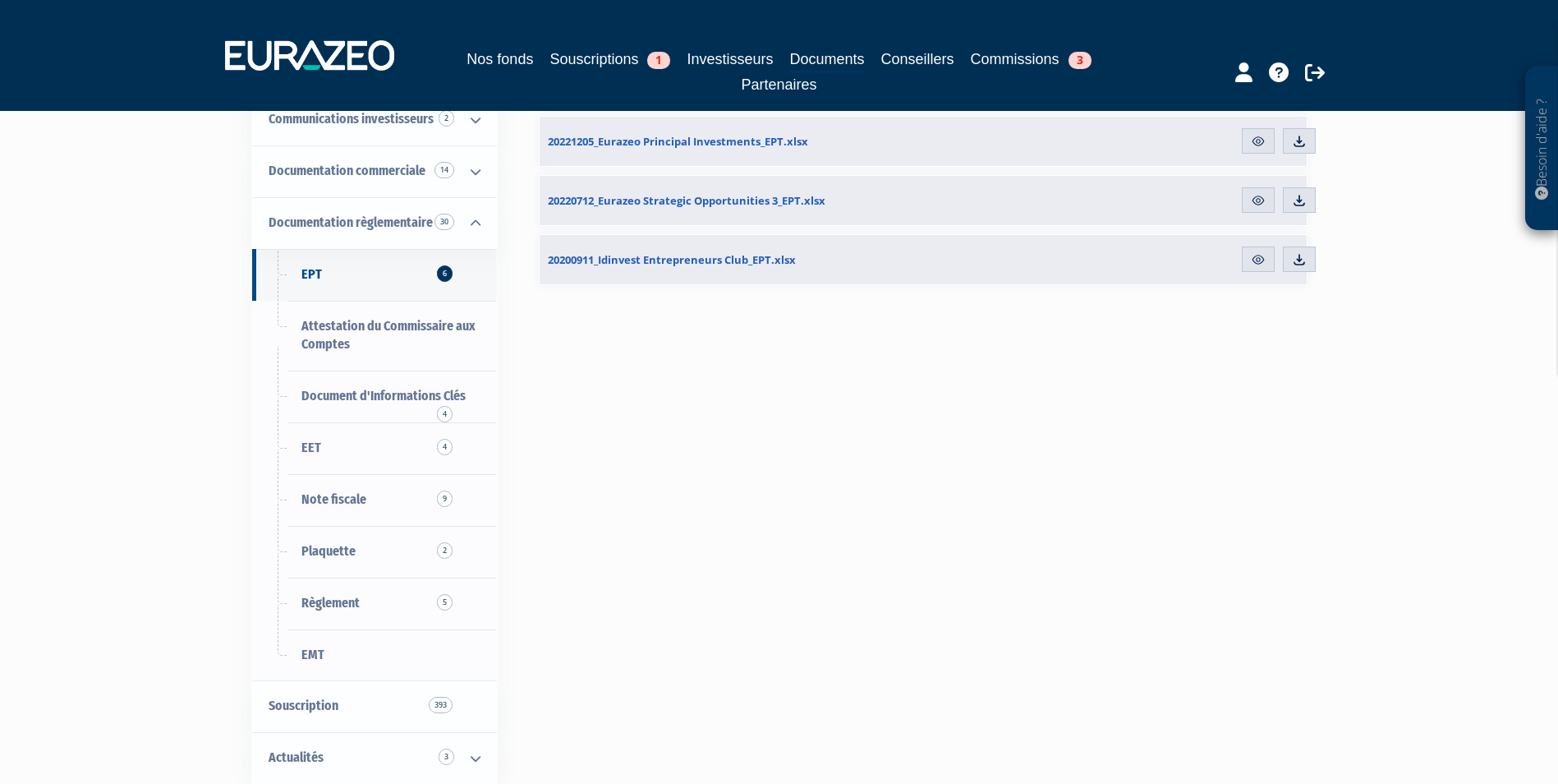
scroll to position [328, 0]
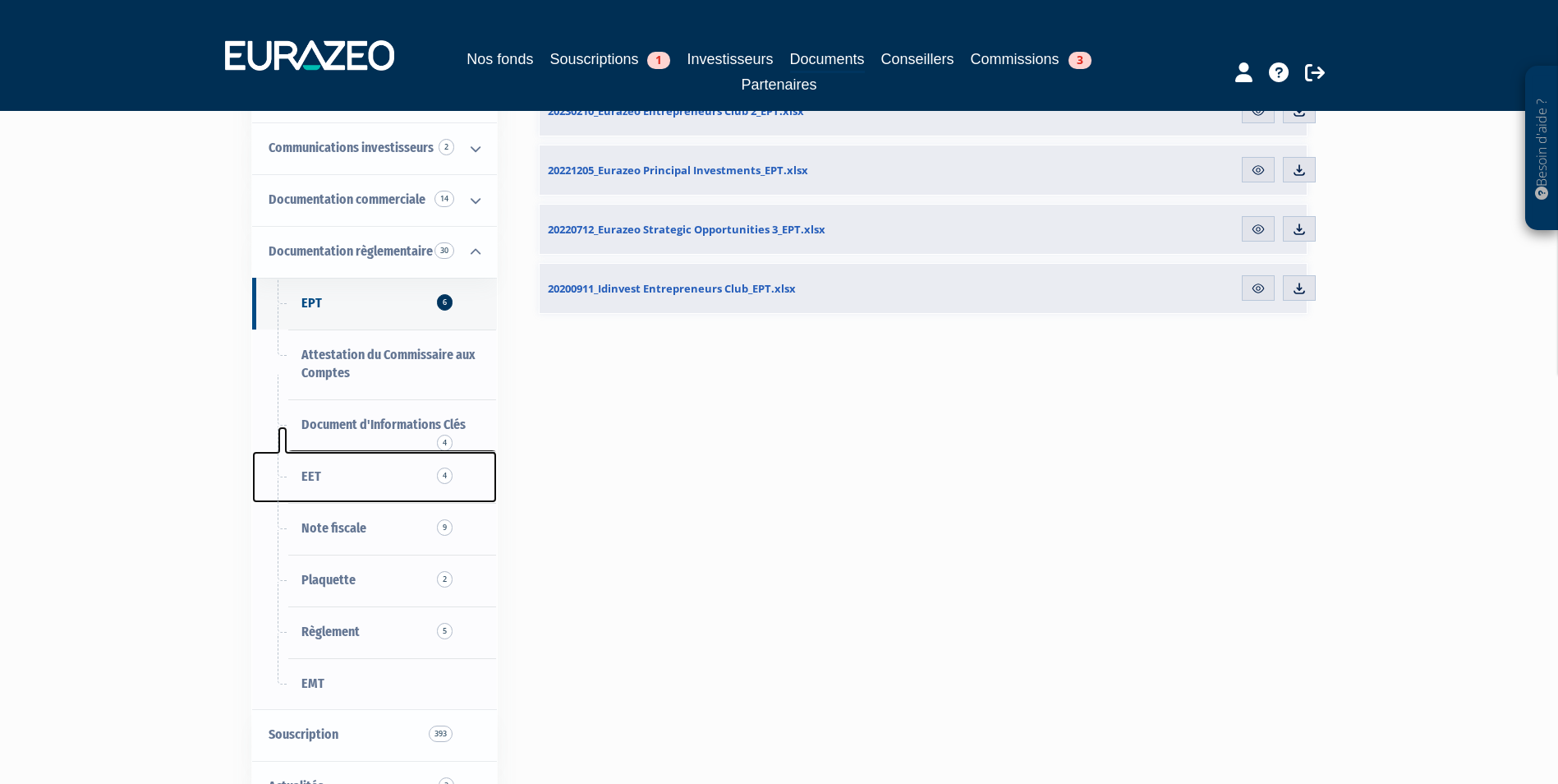
click at [317, 478] on span "EET 4" at bounding box center [311, 476] width 19 height 16
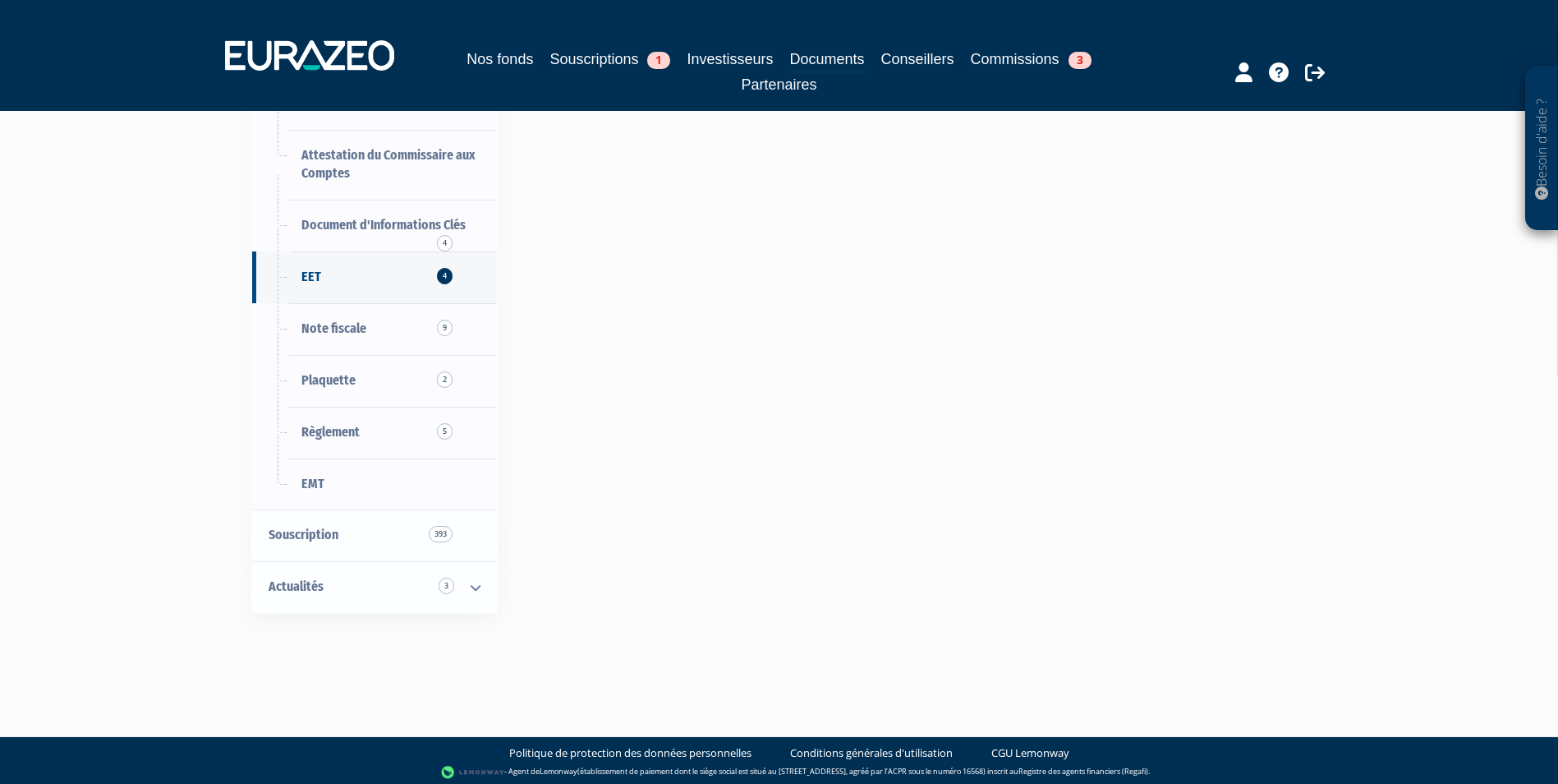
scroll to position [533, 0]
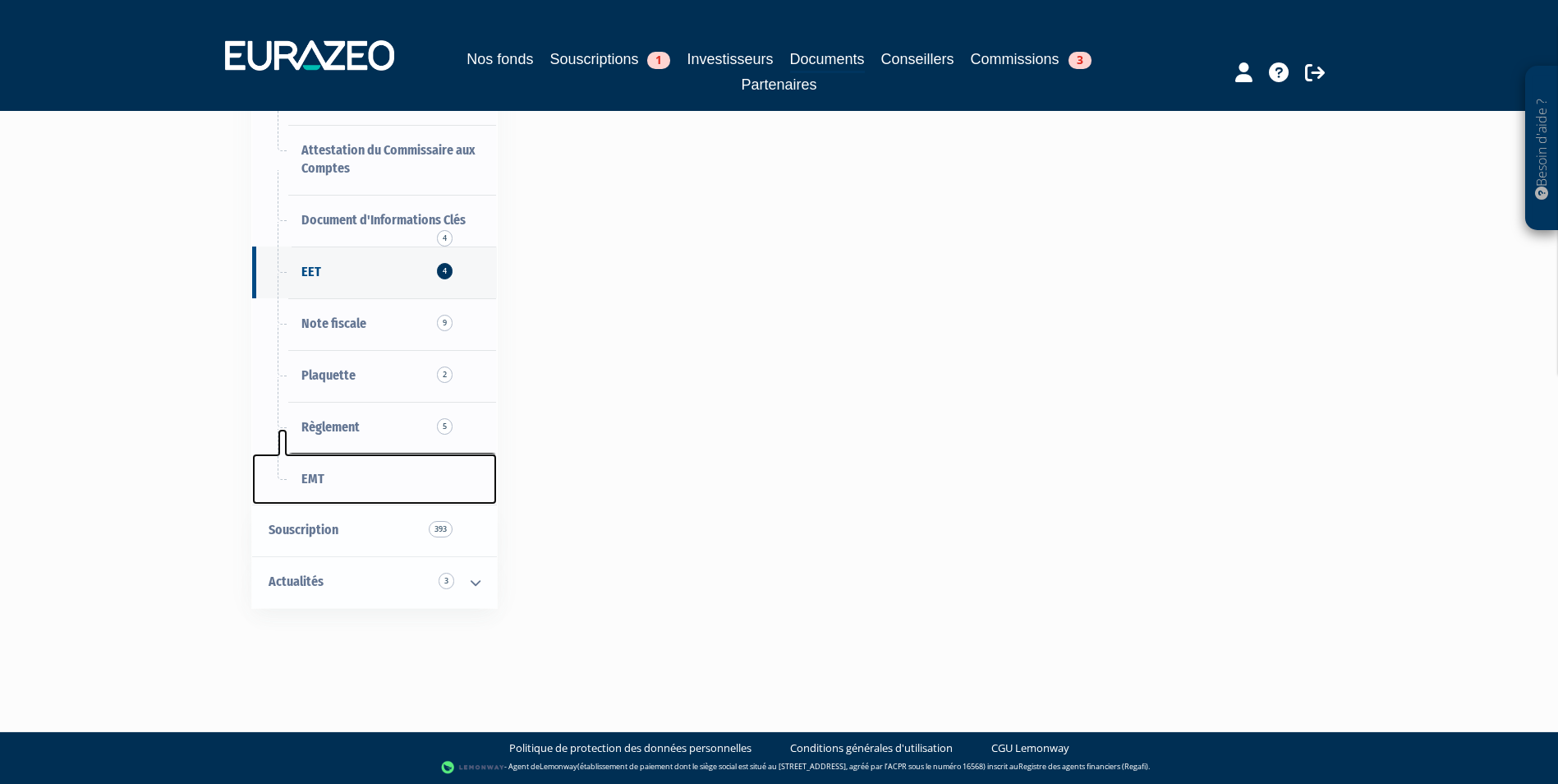
click at [331, 474] on link "EMT" at bounding box center [374, 478] width 245 height 51
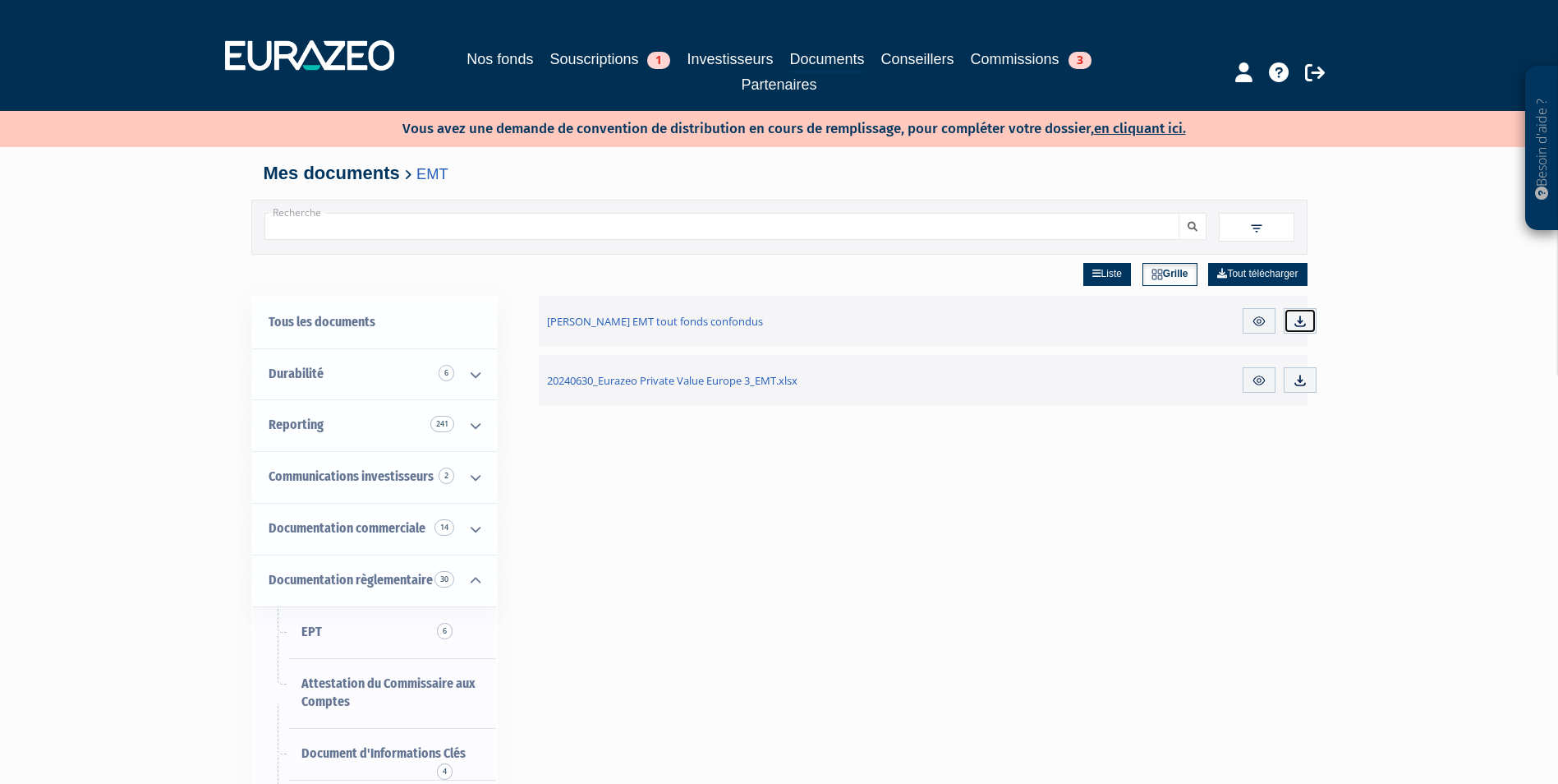
click at [1303, 327] on img at bounding box center [1300, 322] width 15 height 15
click at [182, 434] on div "Besoin d'aide ? × J'ai besoin d'aide Si vous avez une question à propos du fonc…" at bounding box center [779, 599] width 1558 height 1198
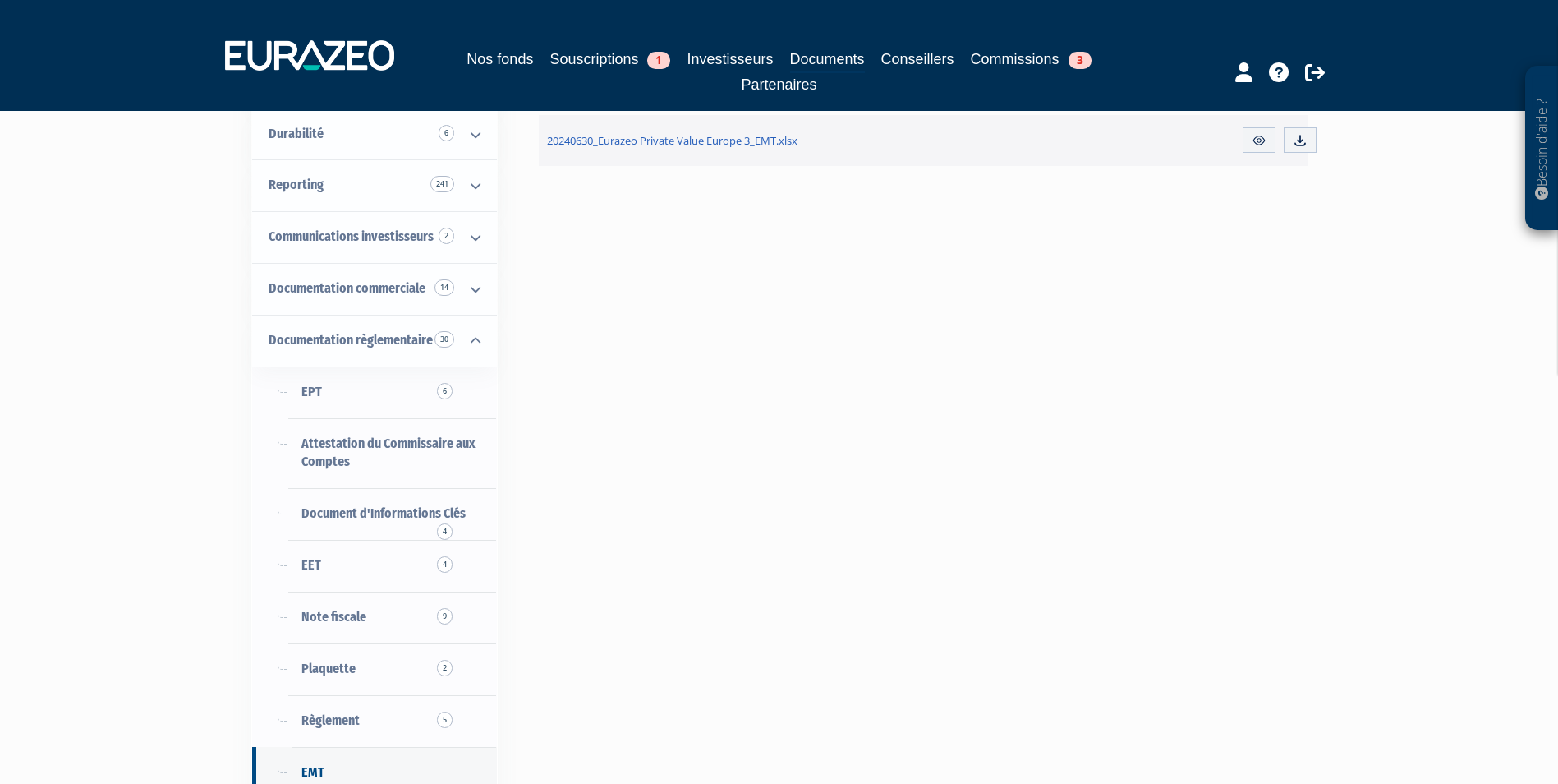
scroll to position [247, 0]
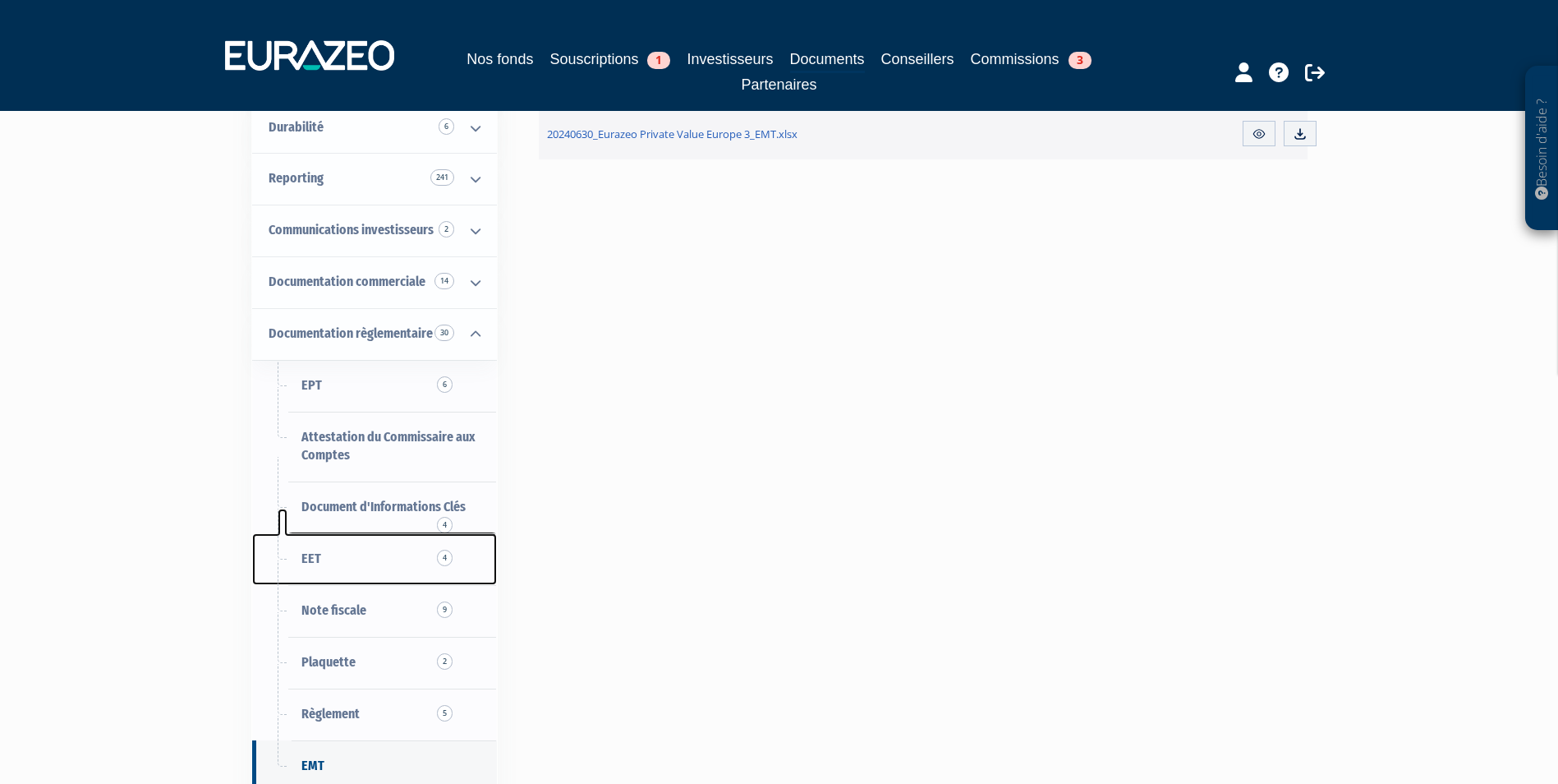
click at [310, 569] on link "EET 4" at bounding box center [374, 558] width 245 height 51
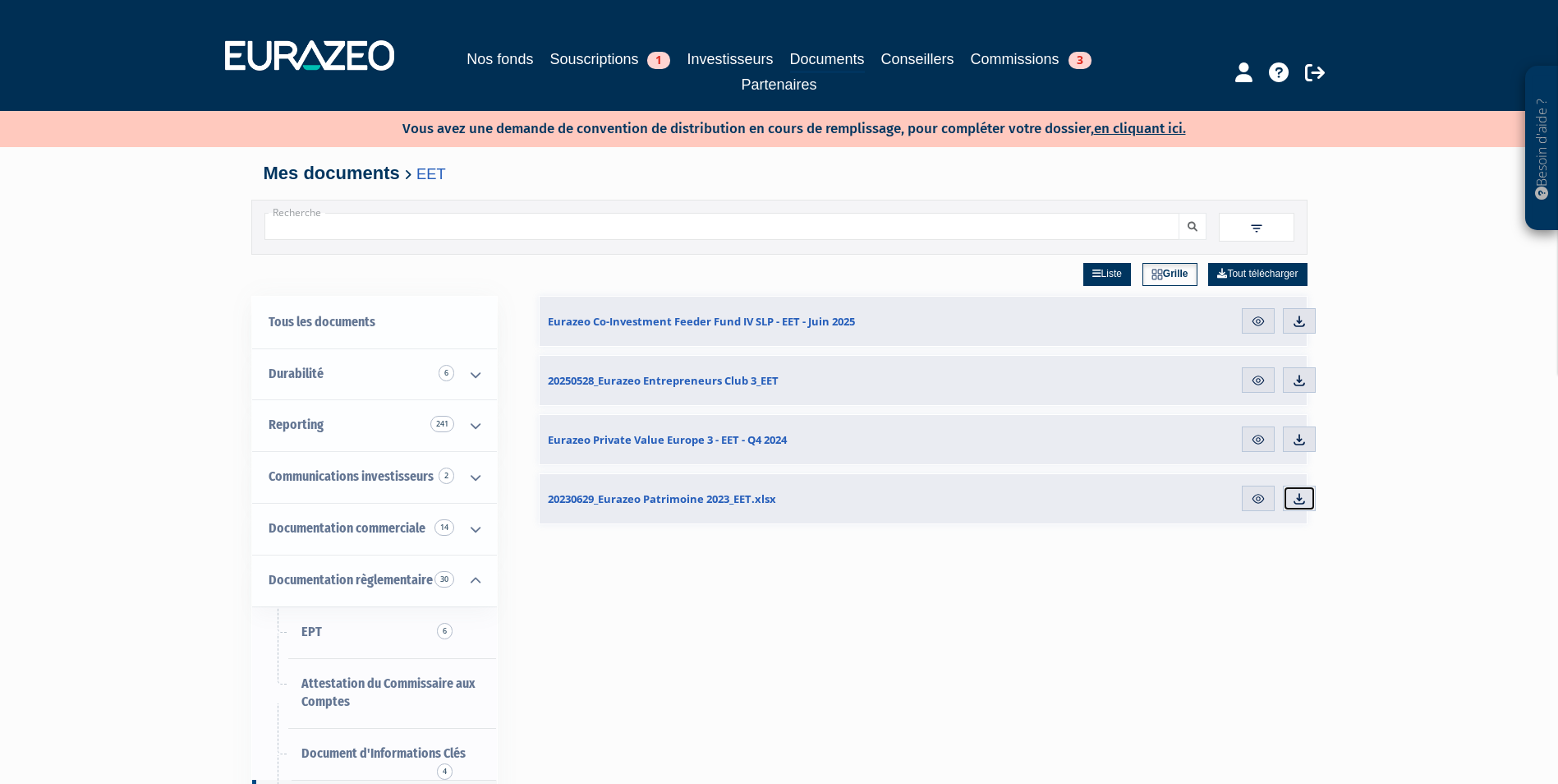
click at [1297, 500] on img at bounding box center [1299, 499] width 15 height 15
click at [1299, 500] on img at bounding box center [1299, 499] width 15 height 15
click at [833, 582] on div "Liste Grille Tout télécharger Eurazeo Co-Investment Feeder Fund IV SLP - EET - …" at bounding box center [923, 646] width 769 height 784
click at [1298, 441] on img at bounding box center [1299, 440] width 15 height 15
drag, startPoint x: 868, startPoint y: 694, endPoint x: 860, endPoint y: 689, distance: 9.4
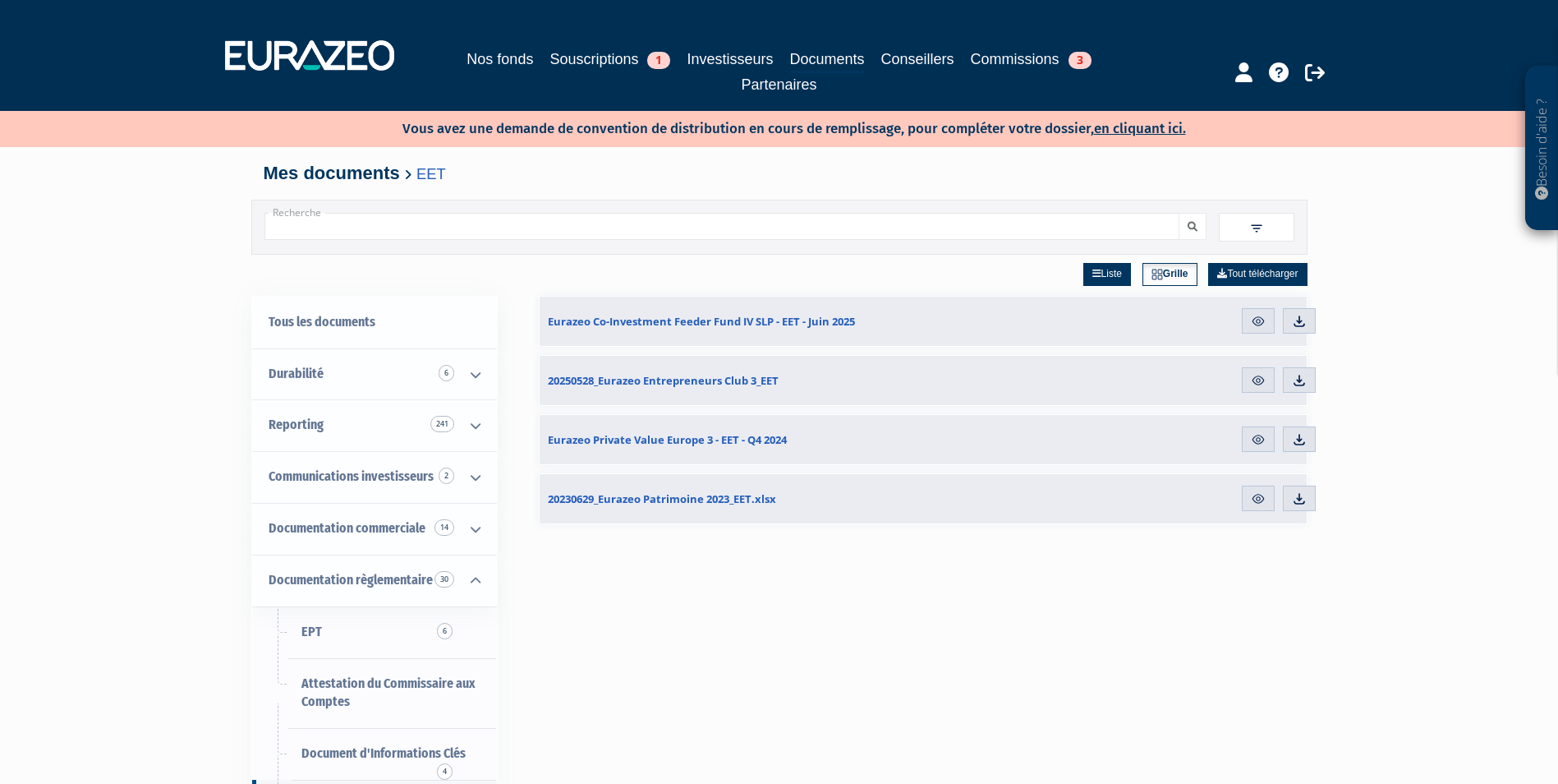
click at [860, 689] on div "Liste Grille Tout télécharger Eurazeo Co-Investment Feeder Fund IV SLP - EET - …" at bounding box center [923, 646] width 769 height 784
click at [589, 50] on link "Souscriptions 1" at bounding box center [610, 59] width 120 height 23
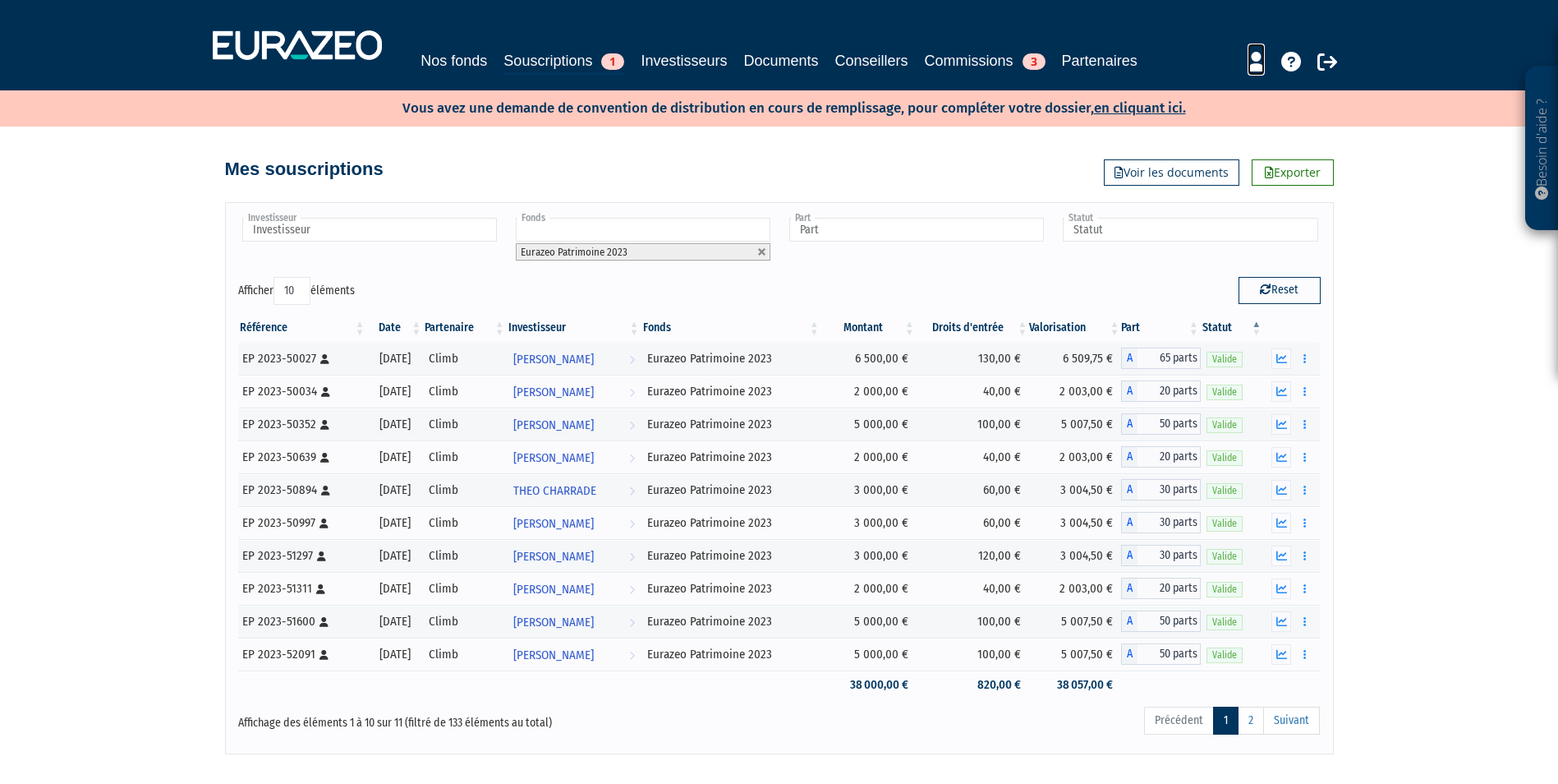
click at [1257, 72] on icon at bounding box center [1257, 61] width 17 height 19
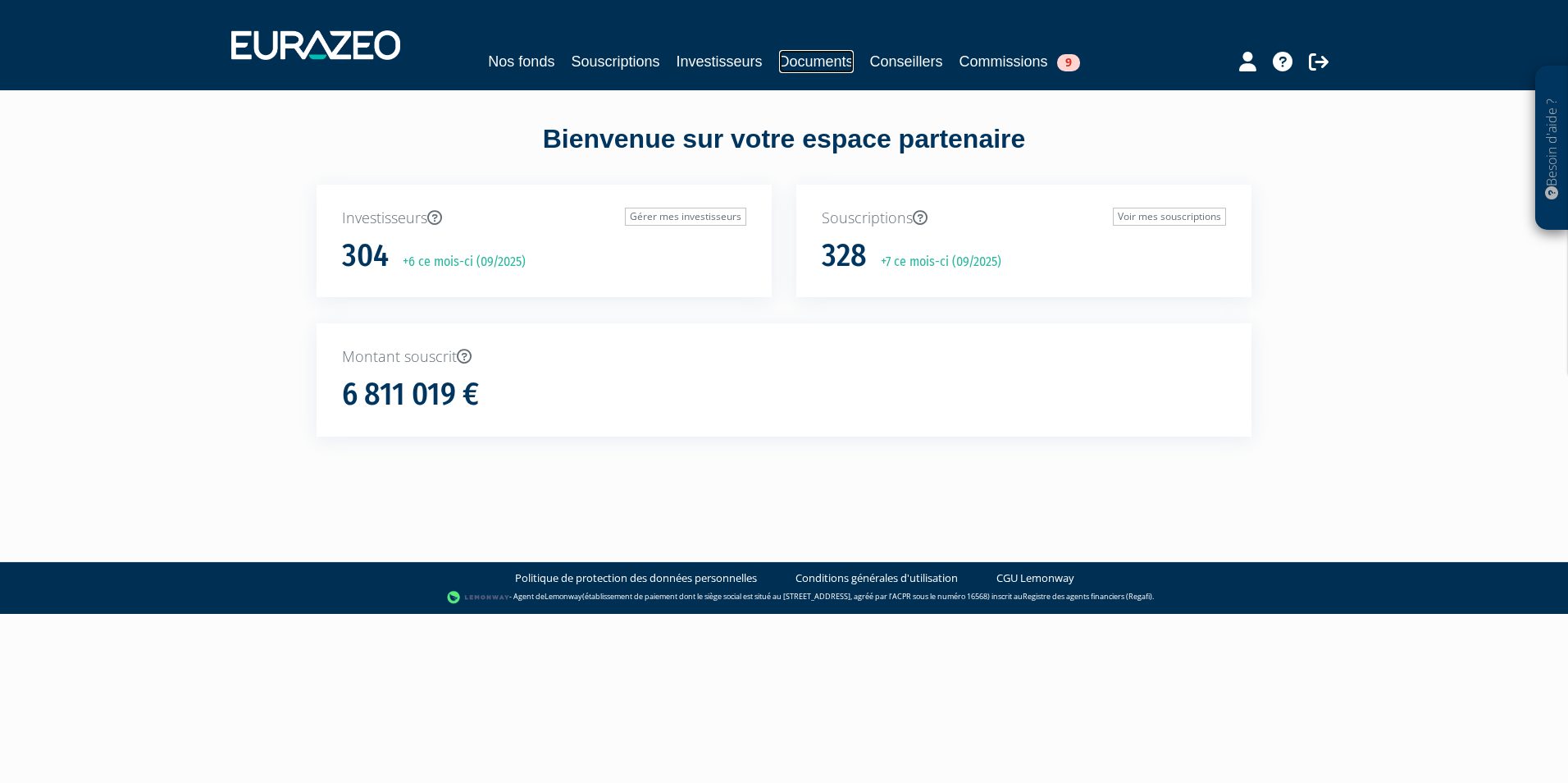
click at [831, 65] on link "Documents" at bounding box center [816, 61] width 75 height 23
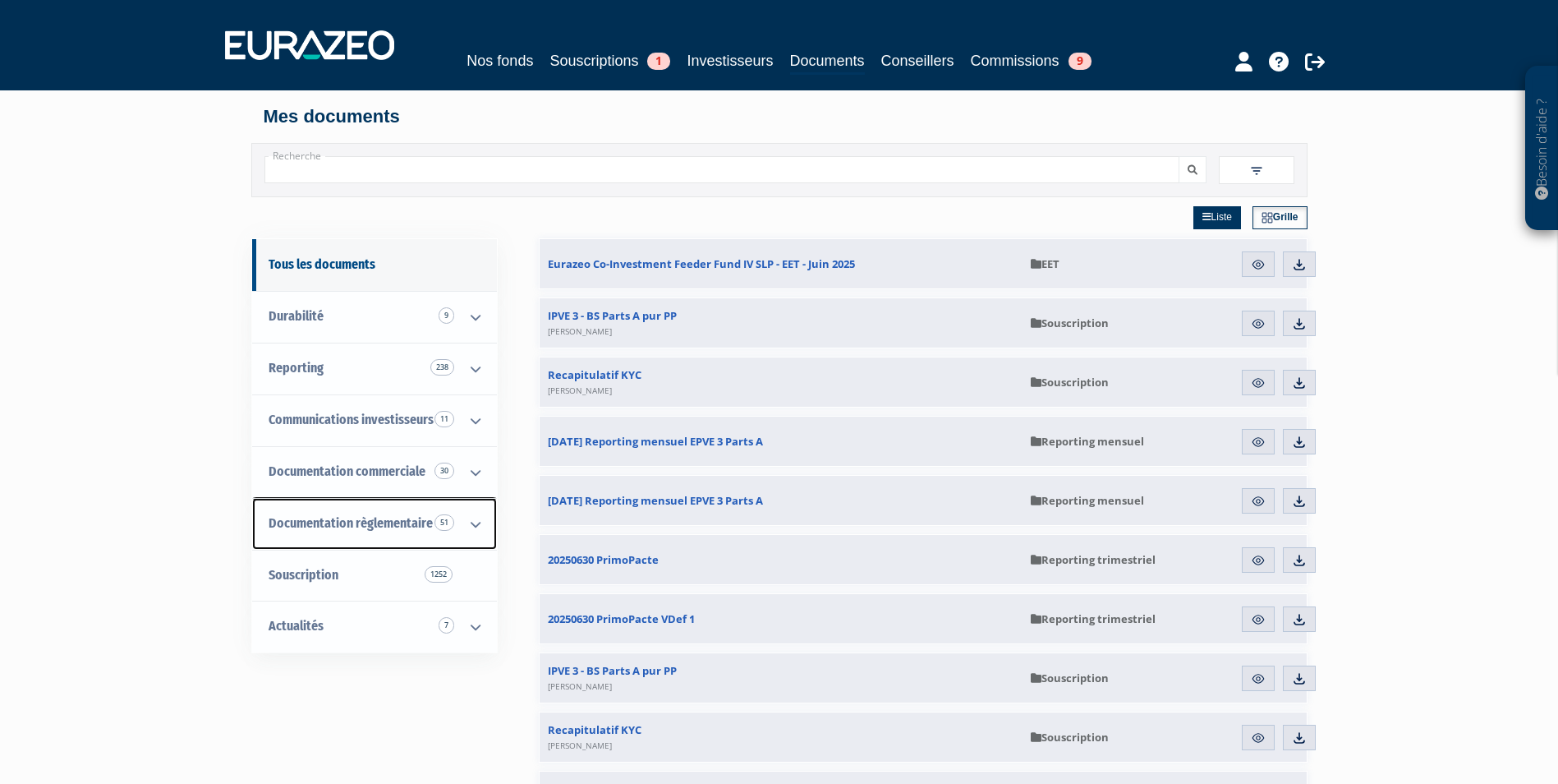
click at [431, 519] on span "Documentation règlementaire 51" at bounding box center [350, 523] width 164 height 16
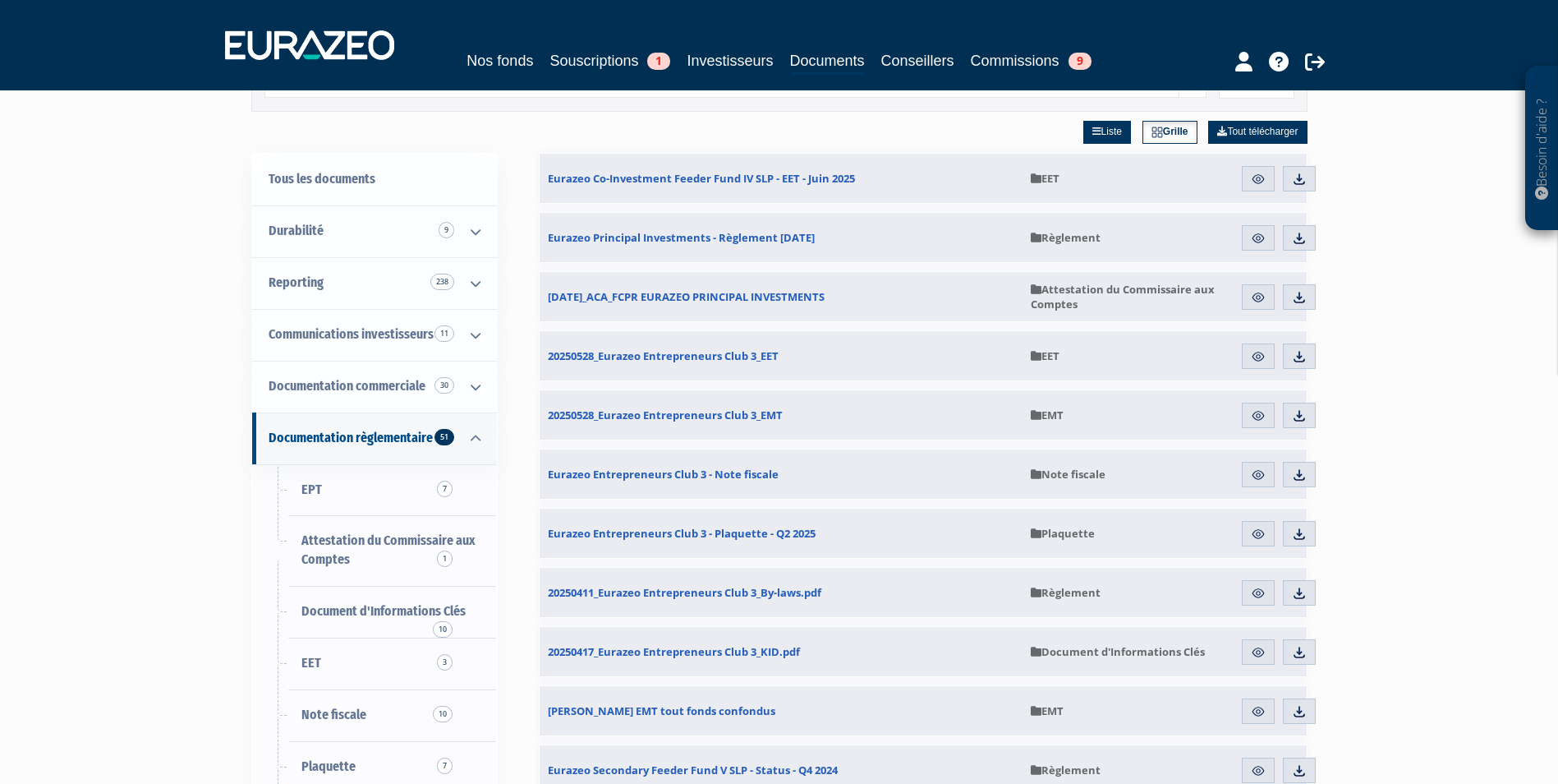
scroll to position [83, 0]
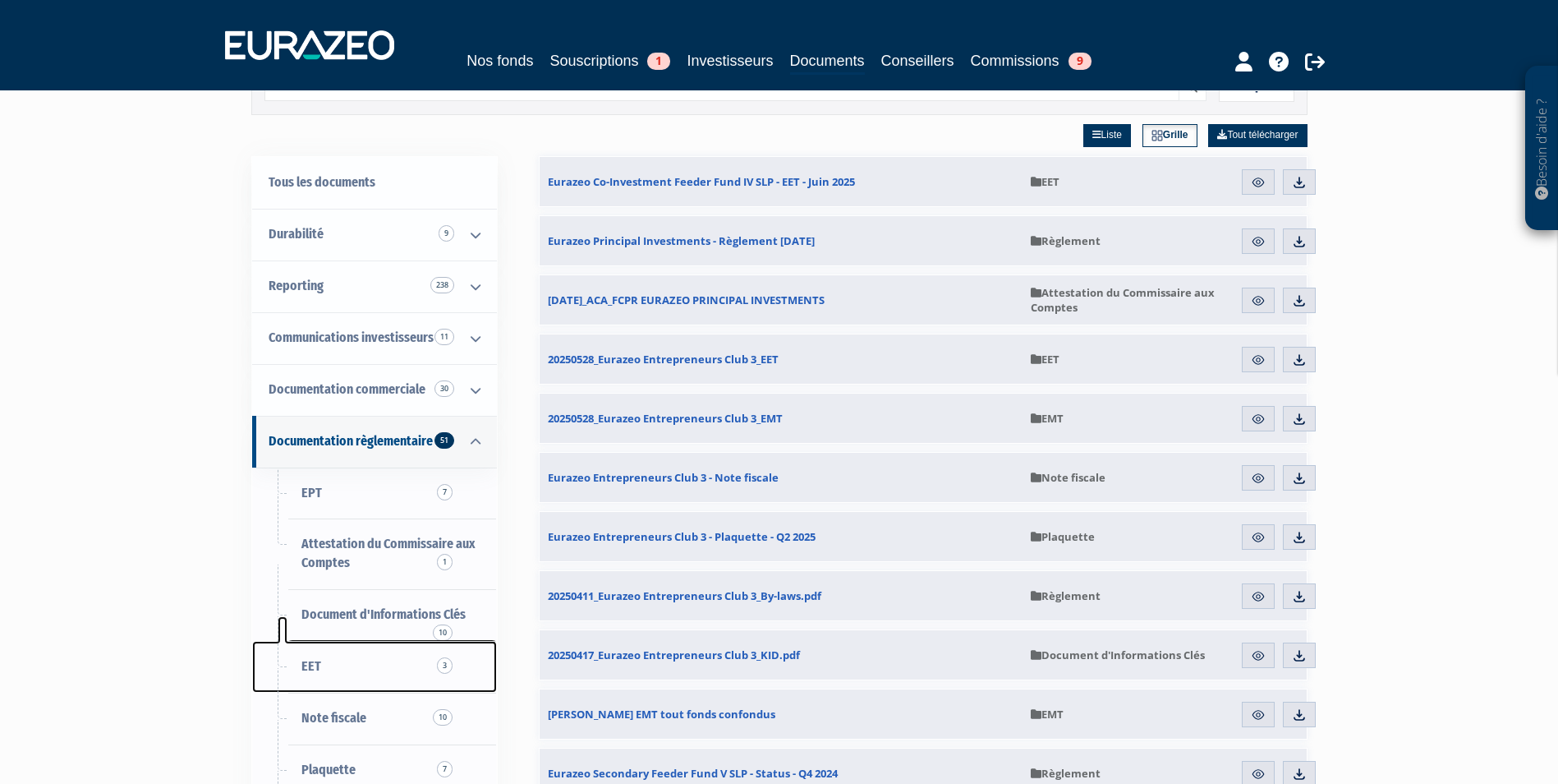
click at [305, 654] on link "EET 3" at bounding box center [374, 666] width 245 height 51
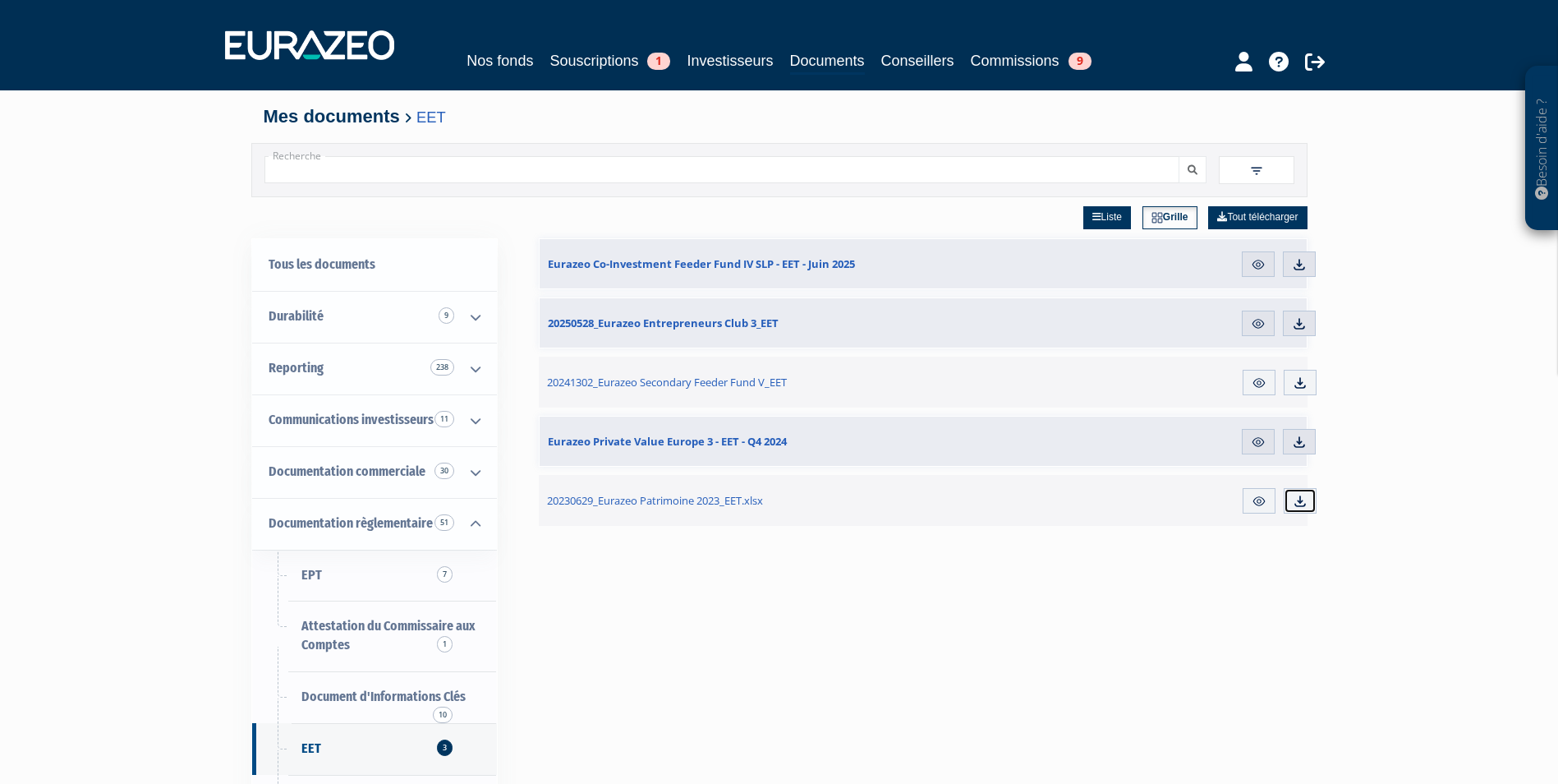
click at [1309, 508] on link "Télécharger" at bounding box center [1300, 500] width 33 height 26
click at [964, 584] on div "Liste Grille Tout télécharger Eurazeo Co-Investment Feeder Fund IV SLP - EET - …" at bounding box center [923, 589] width 769 height 784
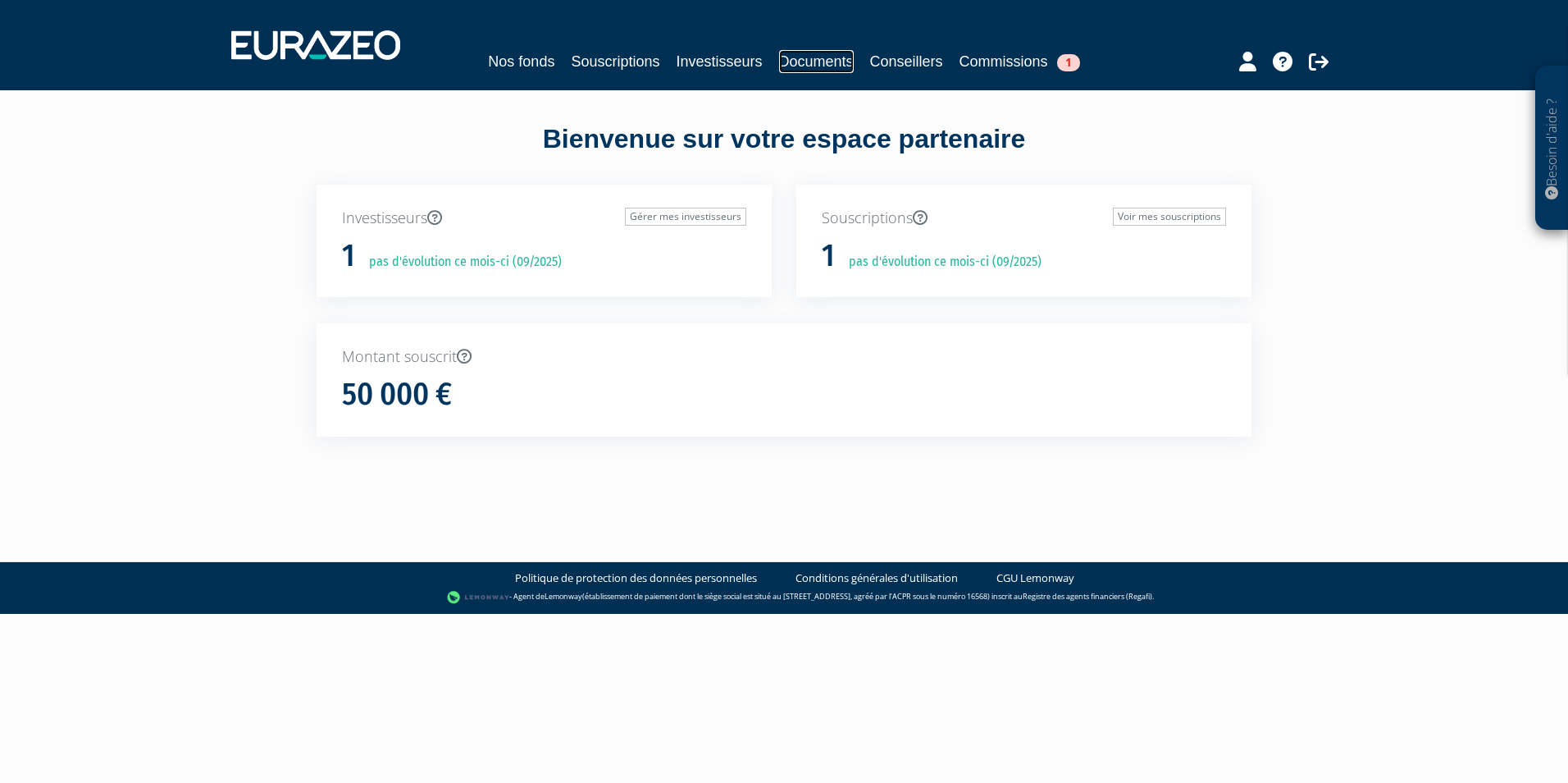
click at [810, 63] on link "Documents" at bounding box center [816, 61] width 75 height 23
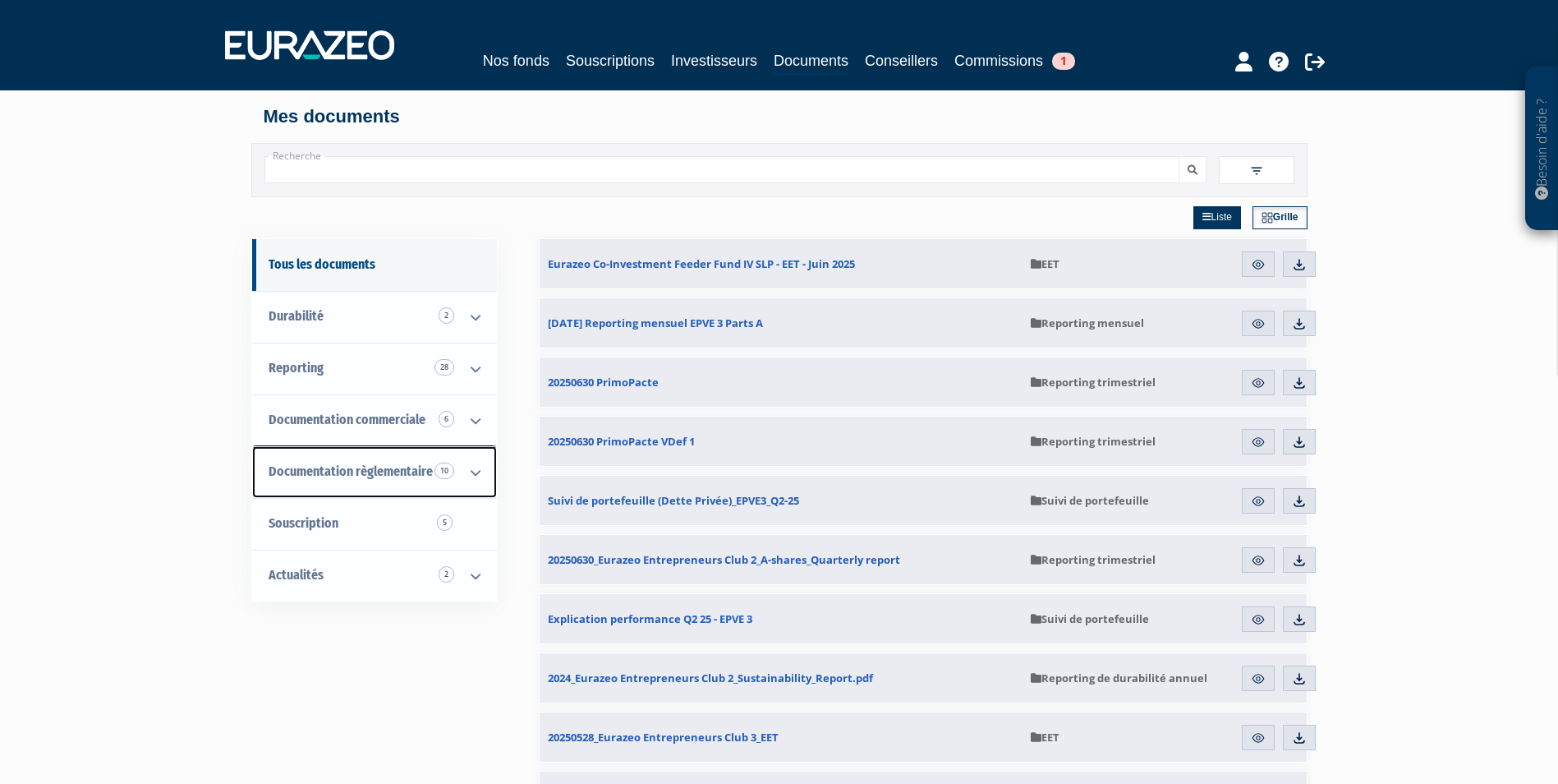
click at [469, 468] on icon at bounding box center [475, 472] width 43 height 51
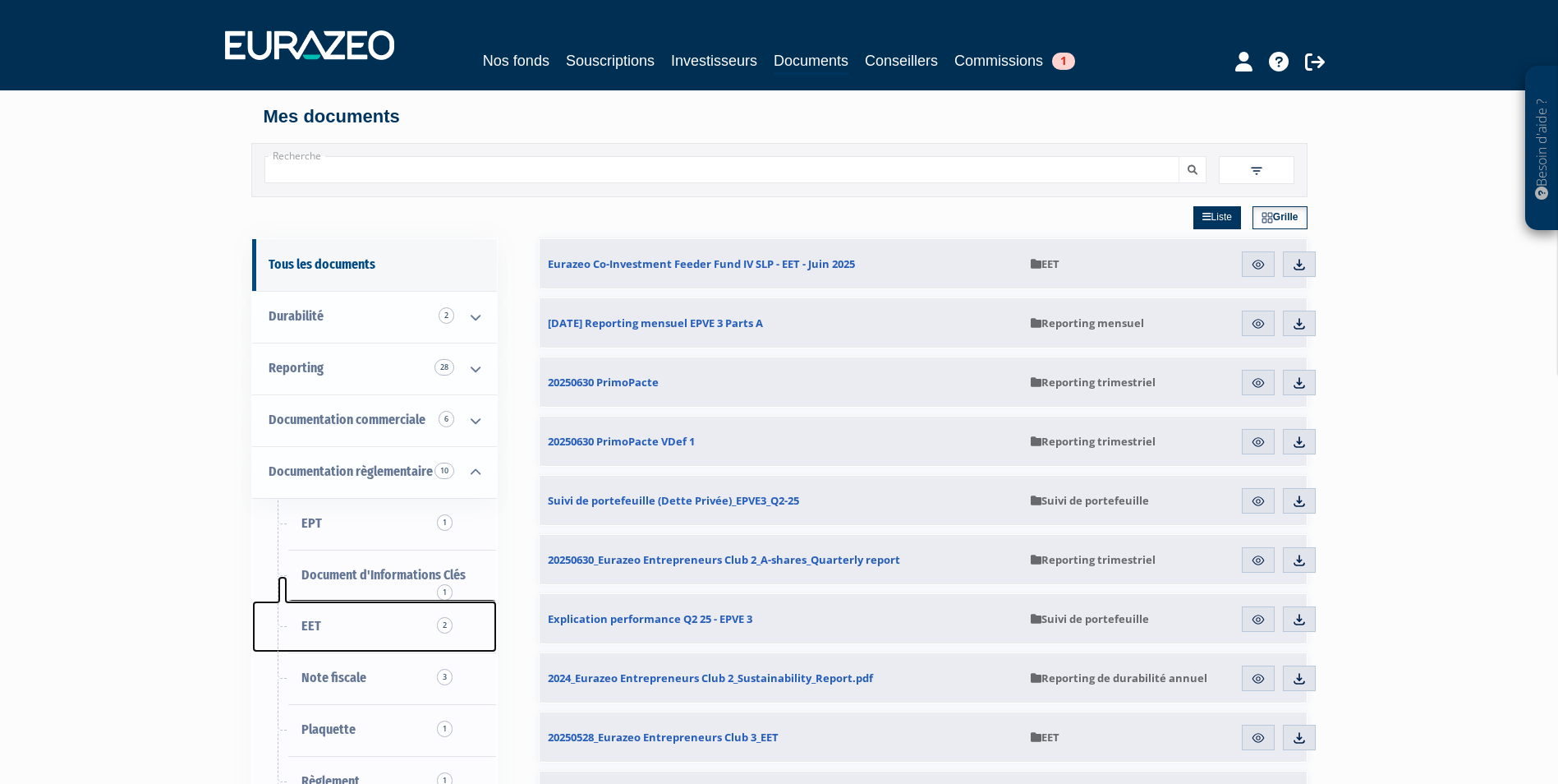
click at [309, 619] on span "EET 2" at bounding box center [311, 626] width 19 height 16
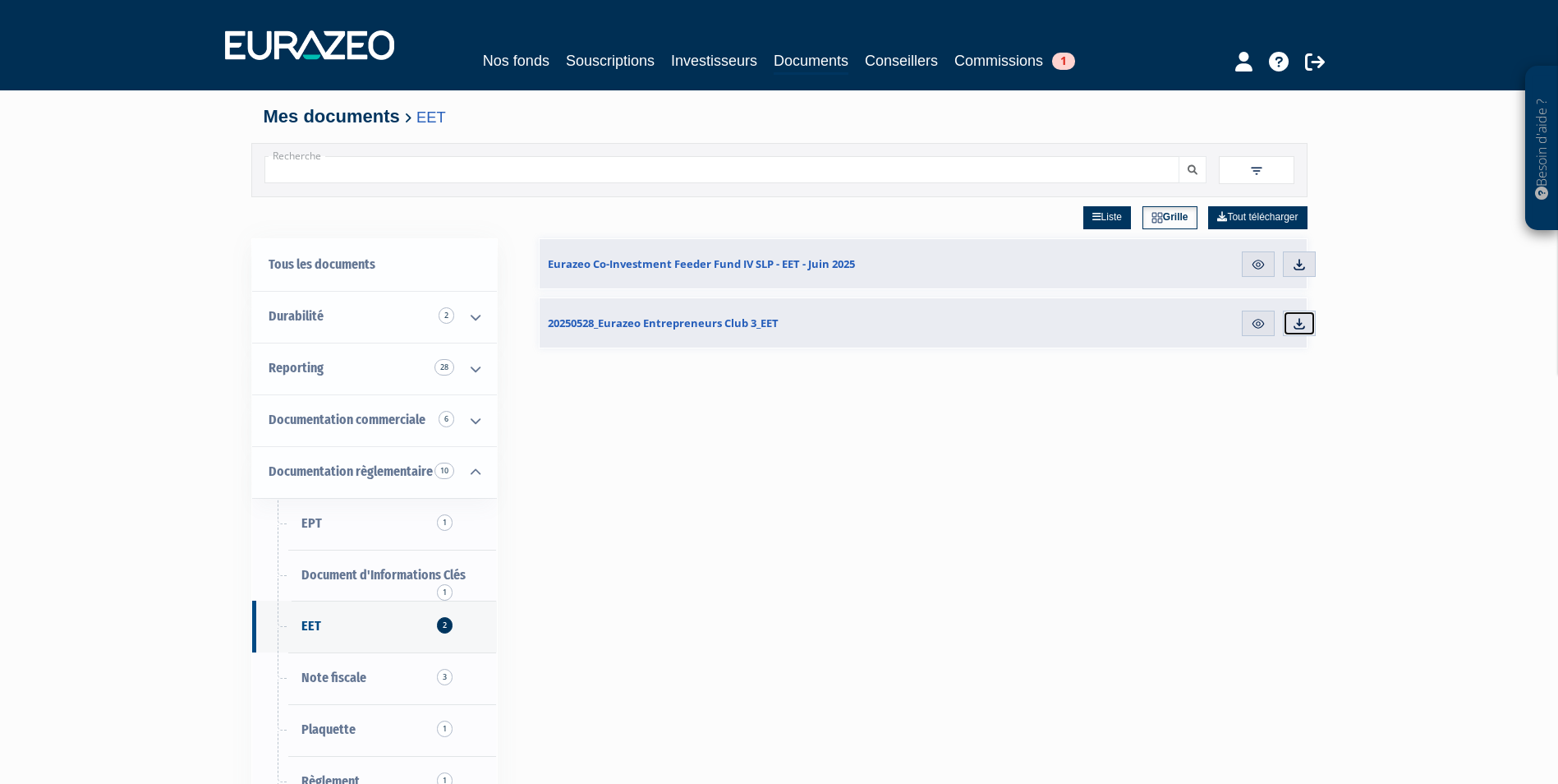
click at [1297, 325] on img at bounding box center [1299, 324] width 15 height 15
click at [323, 269] on link "Tous les documents" at bounding box center [374, 264] width 245 height 51
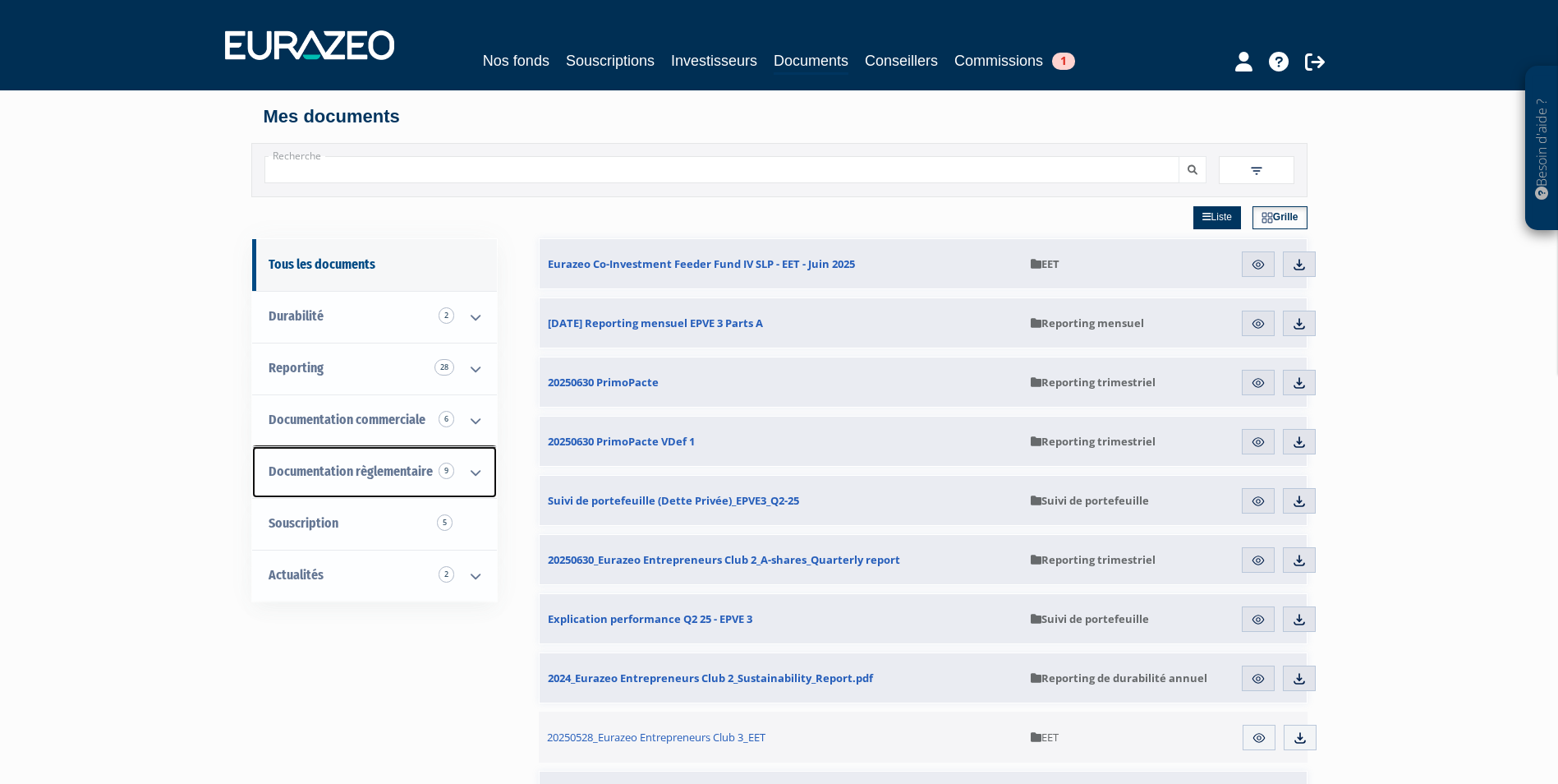
click at [355, 466] on span "Documentation règlementaire 9" at bounding box center [350, 471] width 164 height 16
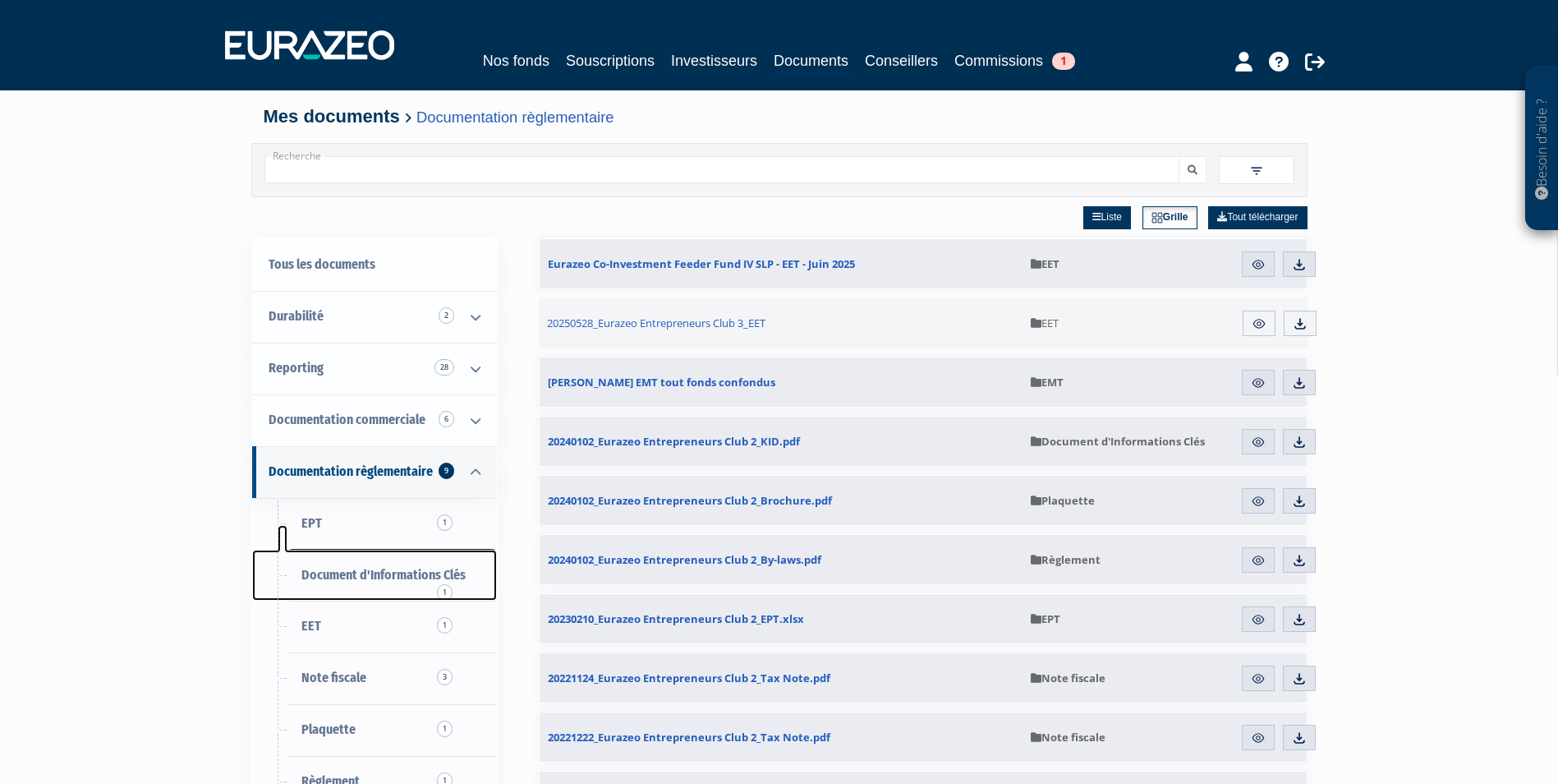
click at [387, 578] on span "Document d'Informations Clés 1" at bounding box center [383, 574] width 164 height 16
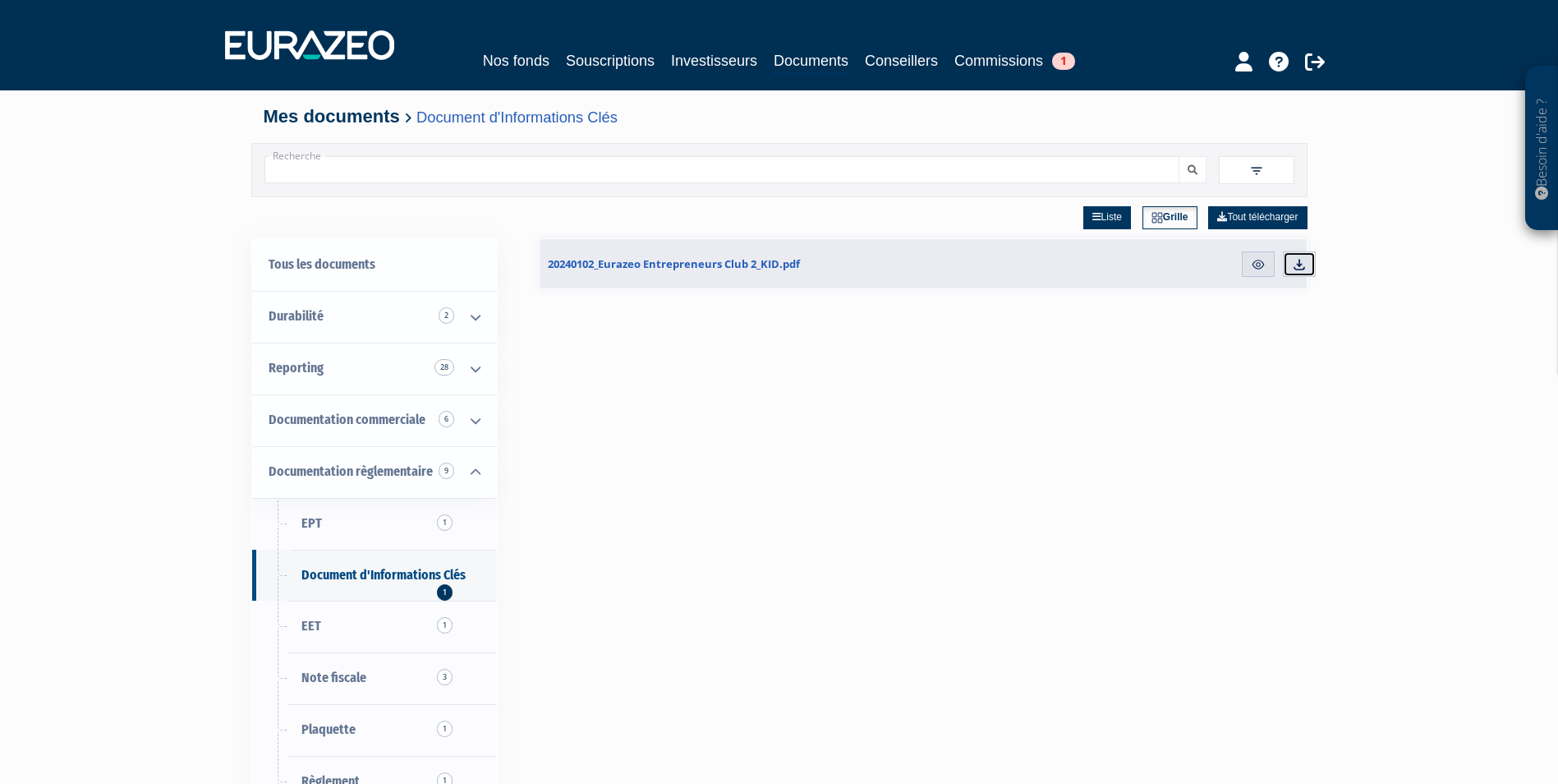
click at [1293, 269] on img at bounding box center [1299, 264] width 15 height 15
